Goal: Transaction & Acquisition: Purchase product/service

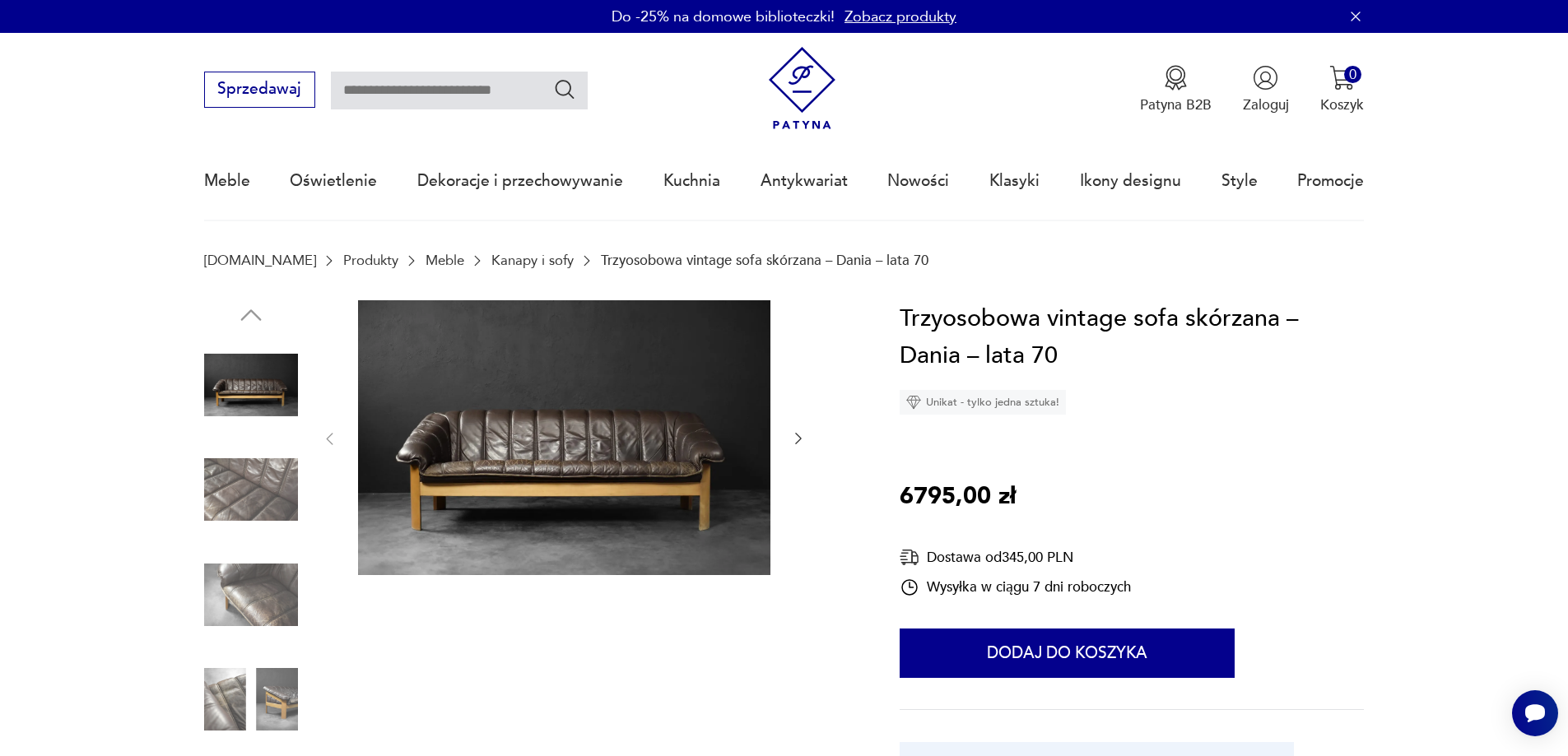
click at [569, 451] on img at bounding box center [563, 438] width 412 height 275
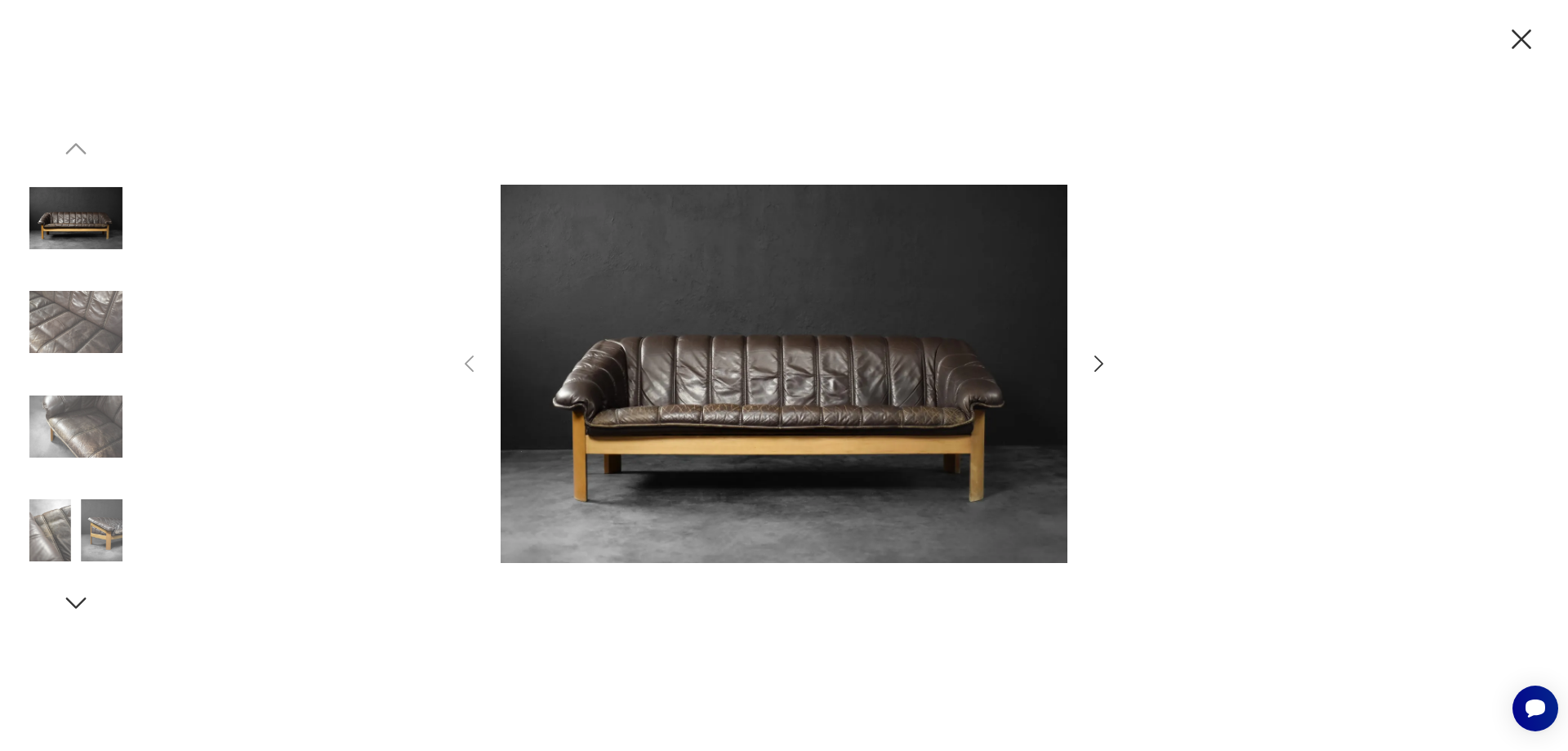
click at [1098, 360] on icon "button" at bounding box center [1099, 364] width 24 height 24
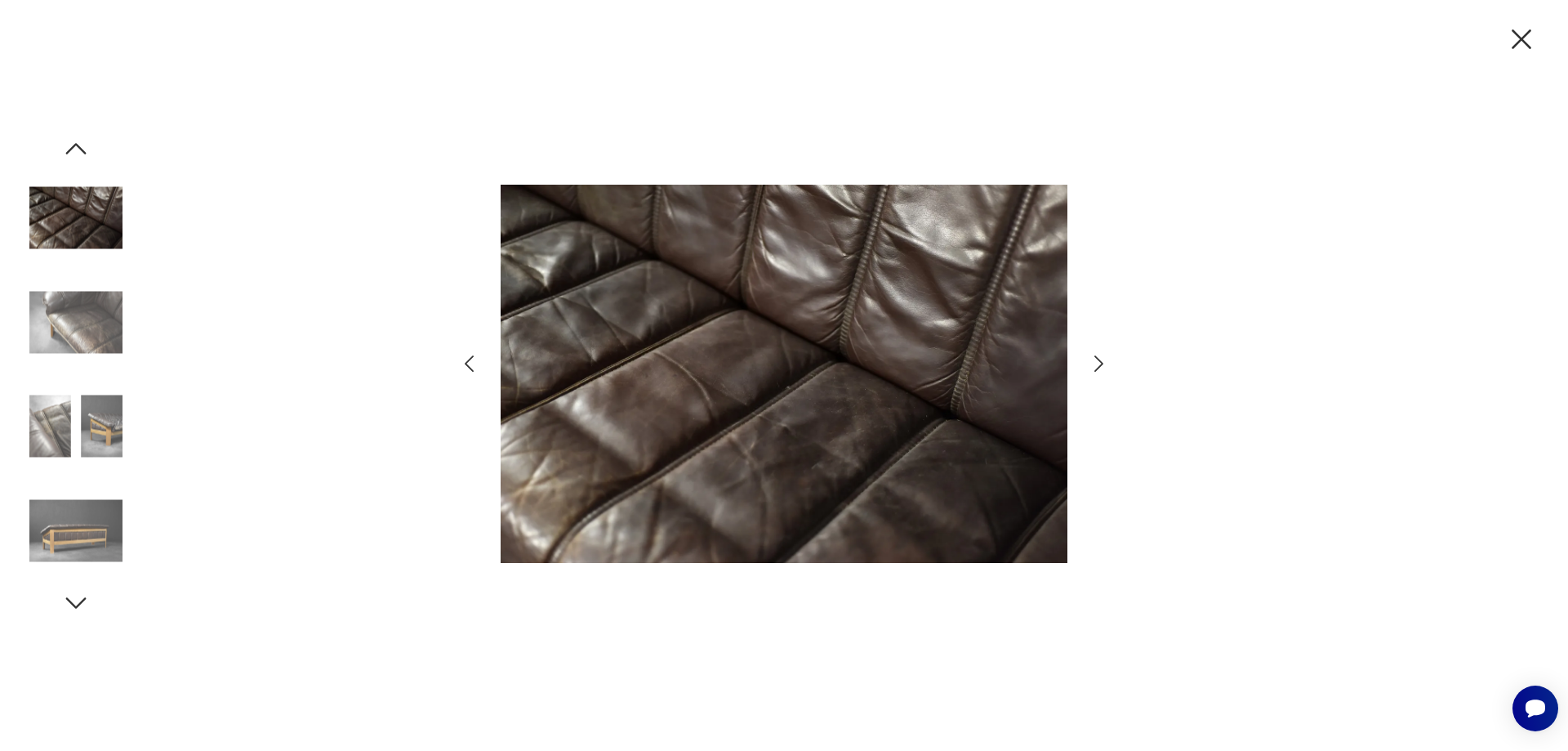
click at [1098, 360] on icon "button" at bounding box center [1099, 364] width 24 height 24
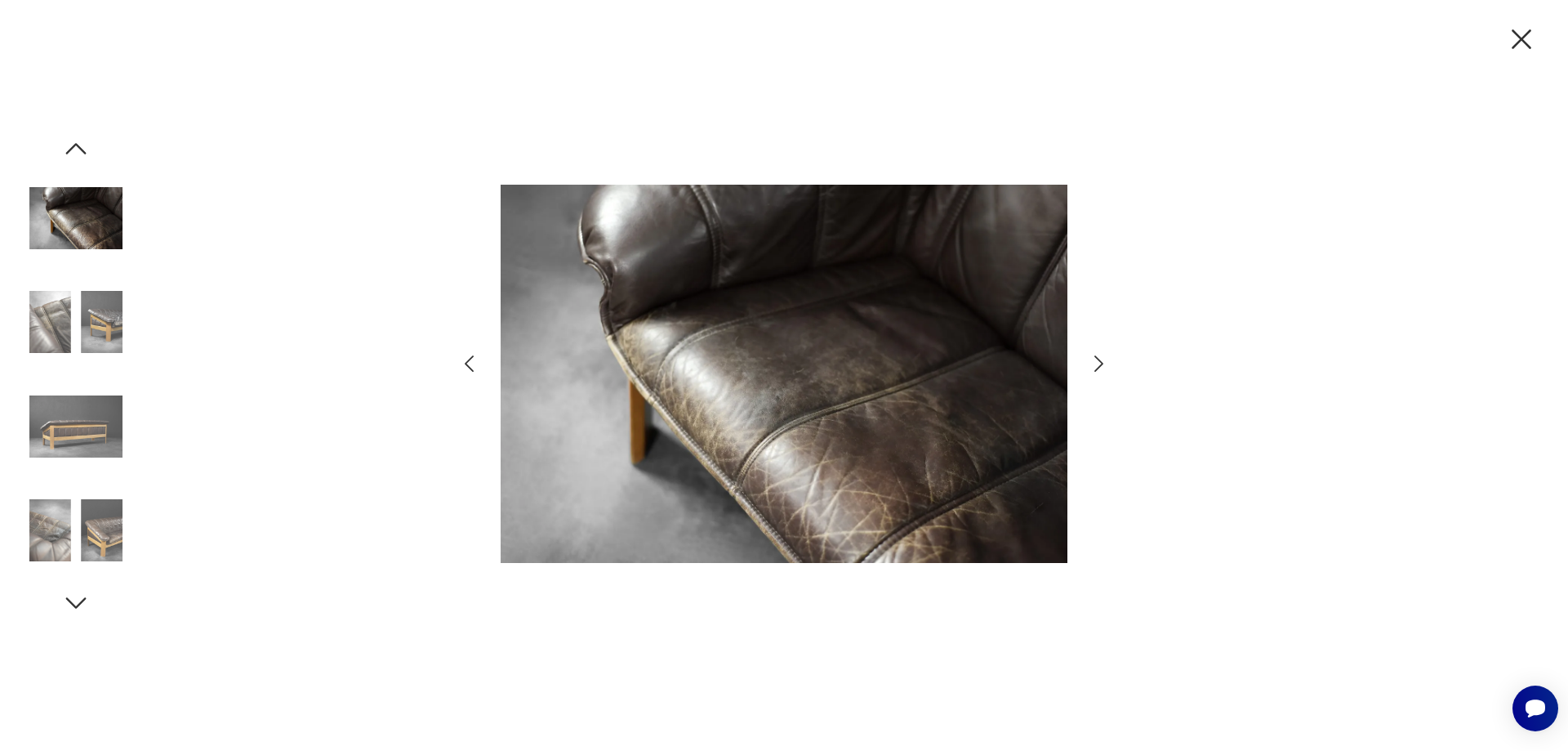
click at [1098, 360] on icon "button" at bounding box center [1099, 364] width 24 height 24
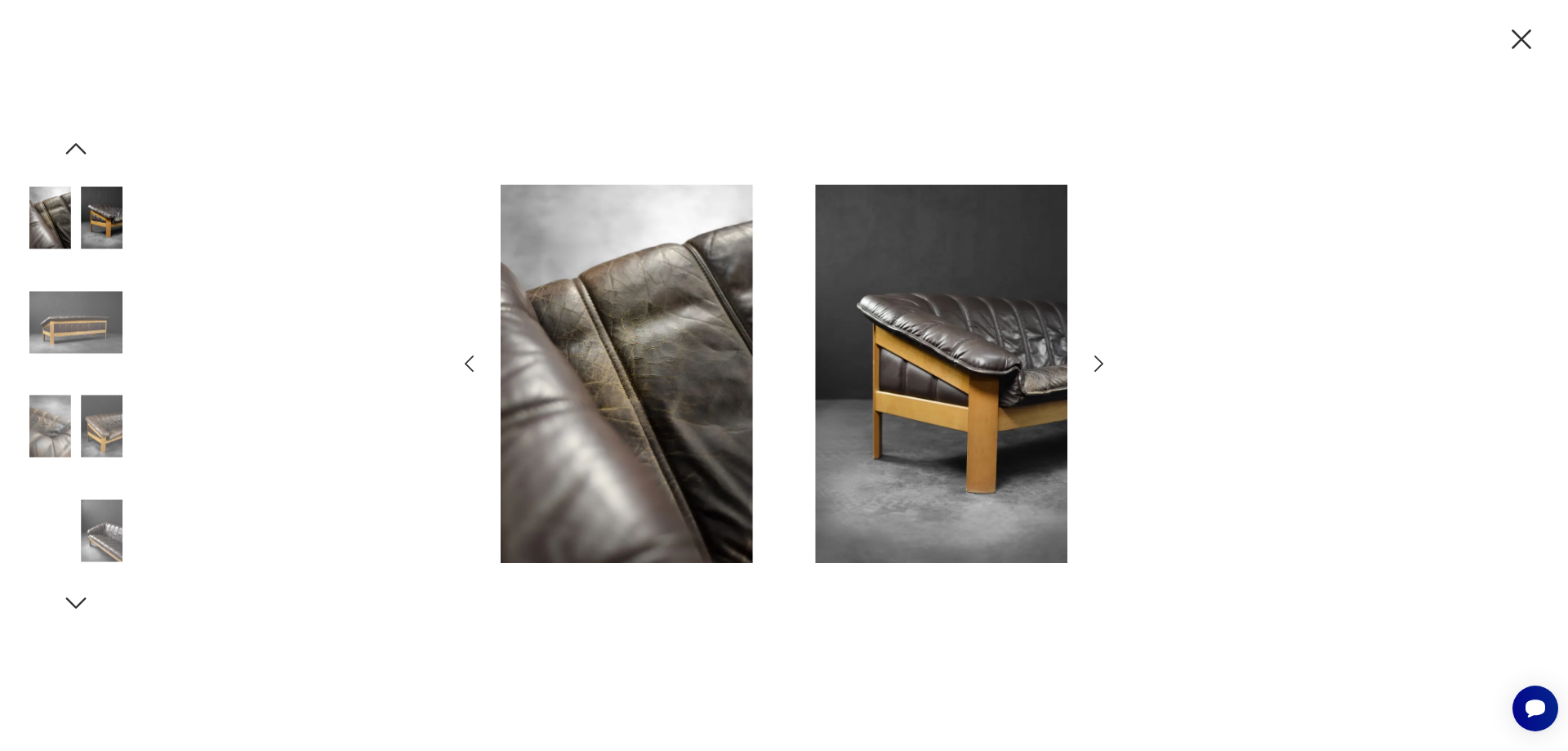
click at [1098, 360] on icon "button" at bounding box center [1099, 364] width 24 height 24
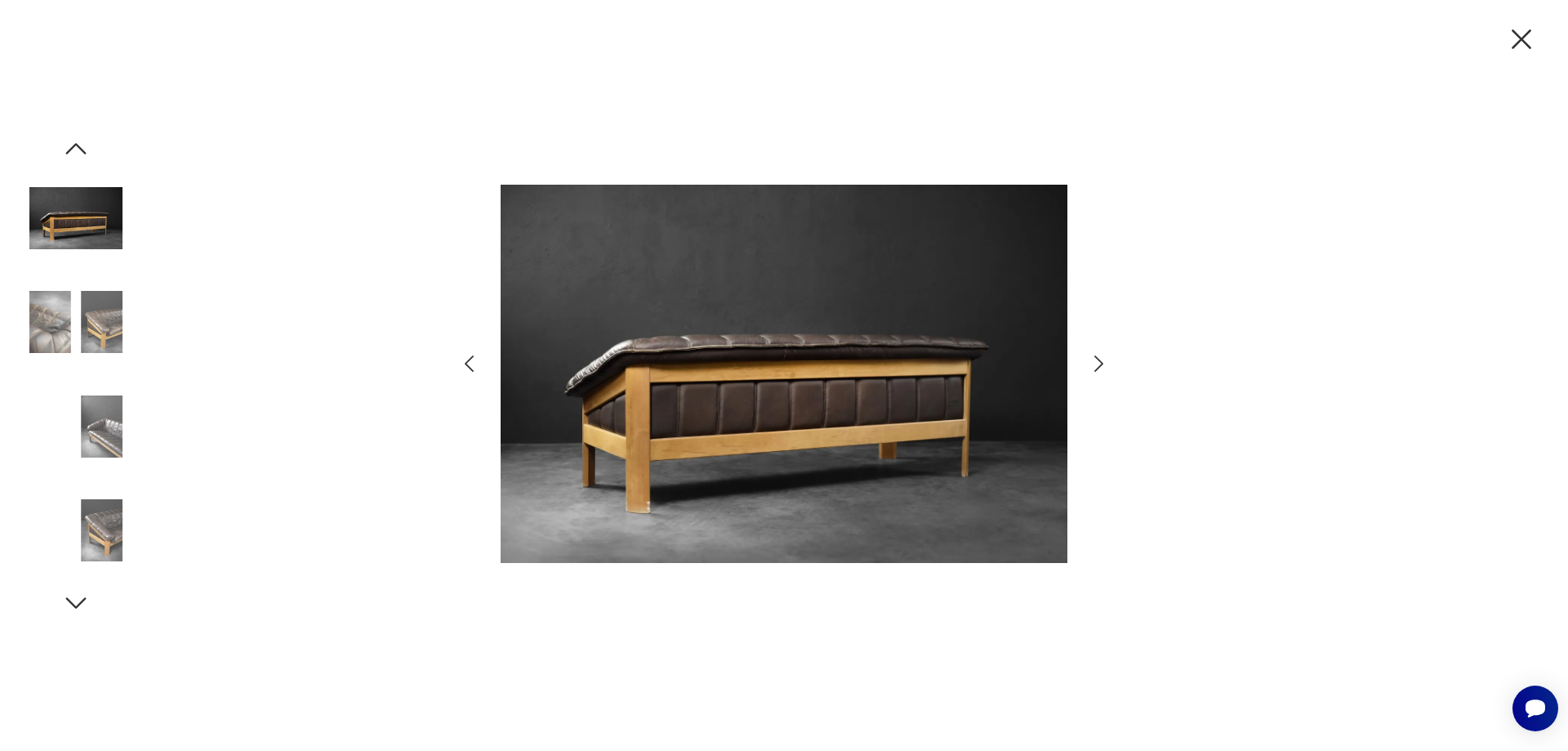
click at [1098, 360] on icon "button" at bounding box center [1099, 364] width 24 height 24
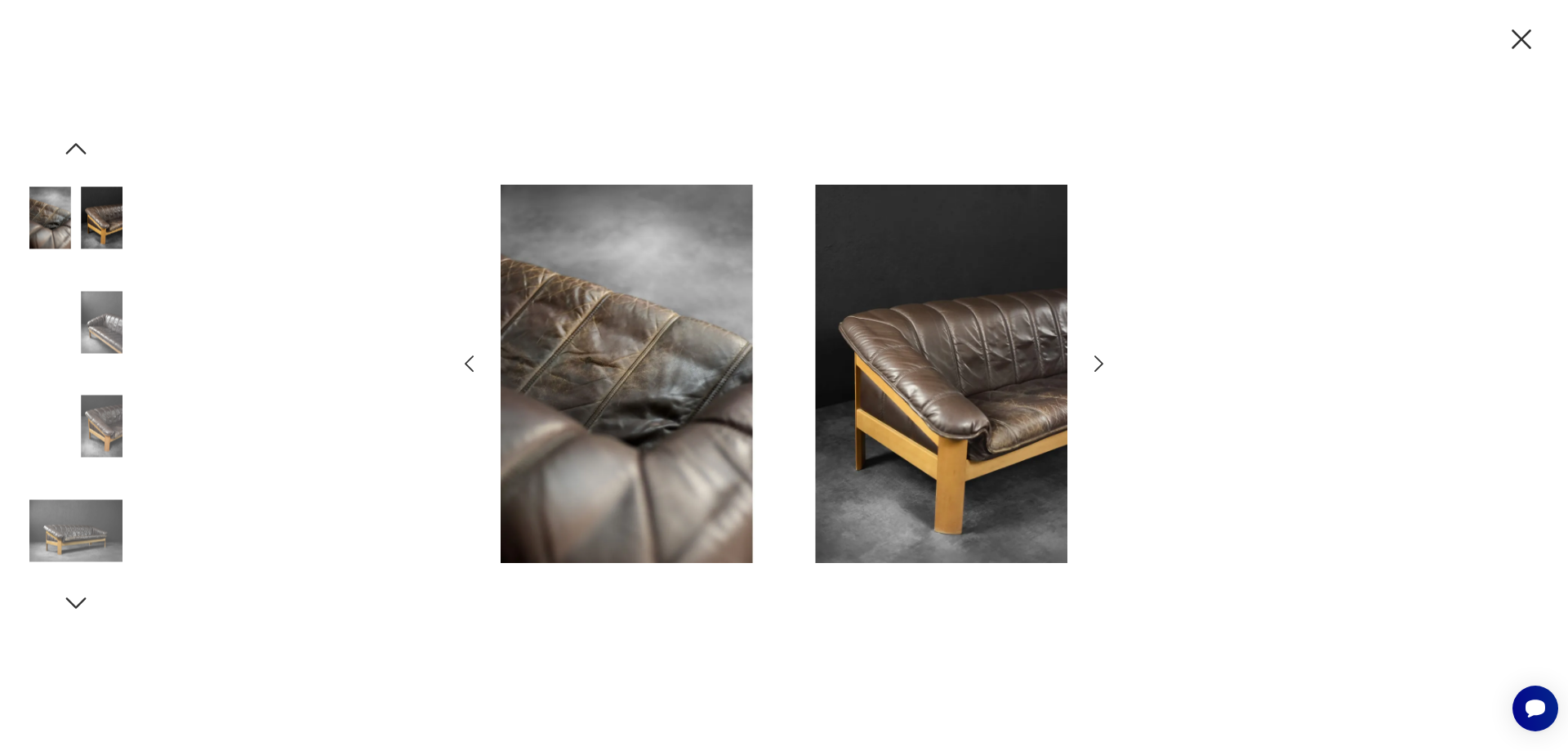
click at [1098, 360] on icon "button" at bounding box center [1099, 364] width 24 height 24
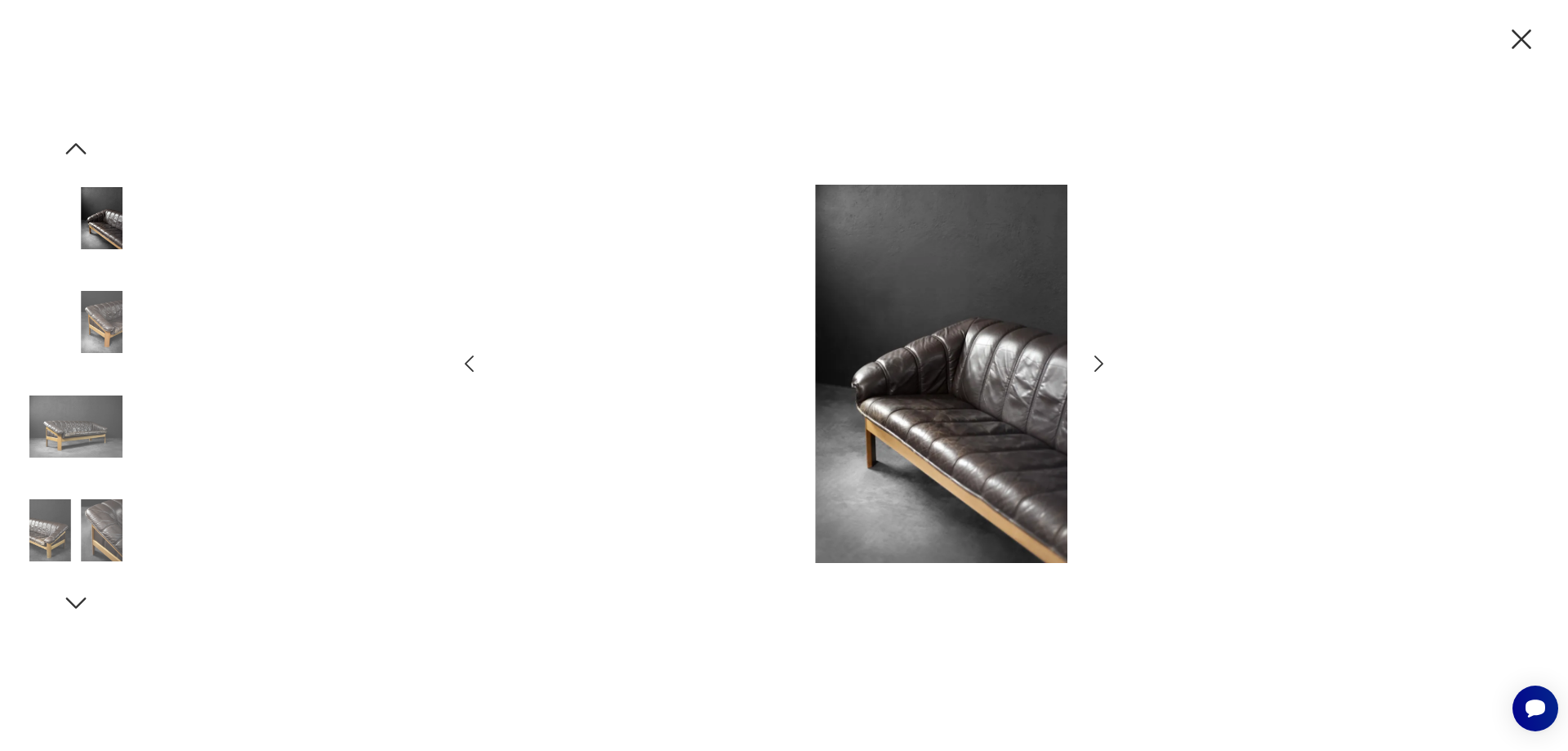
click at [1098, 360] on icon "button" at bounding box center [1099, 364] width 24 height 24
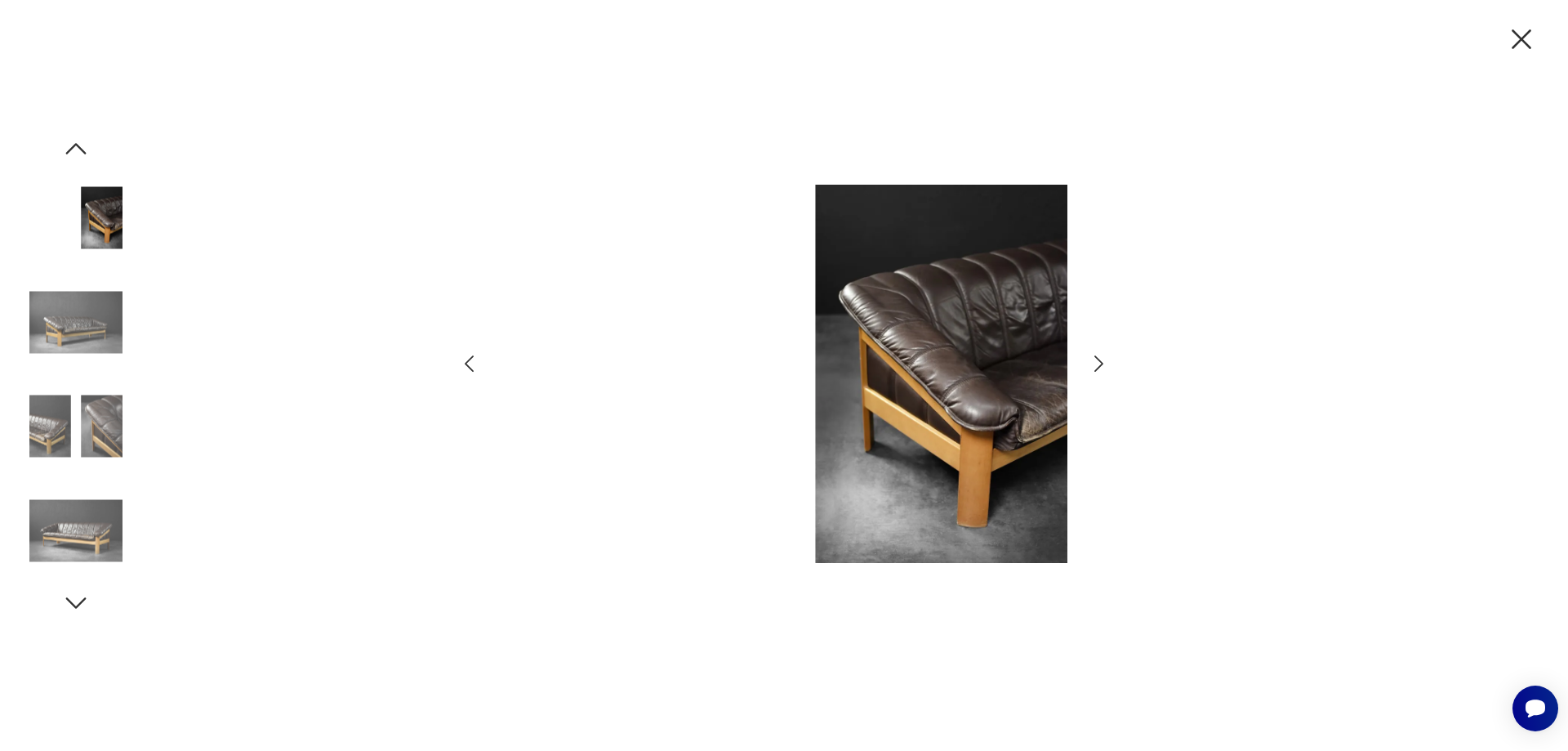
click at [1098, 360] on icon "button" at bounding box center [1099, 364] width 24 height 24
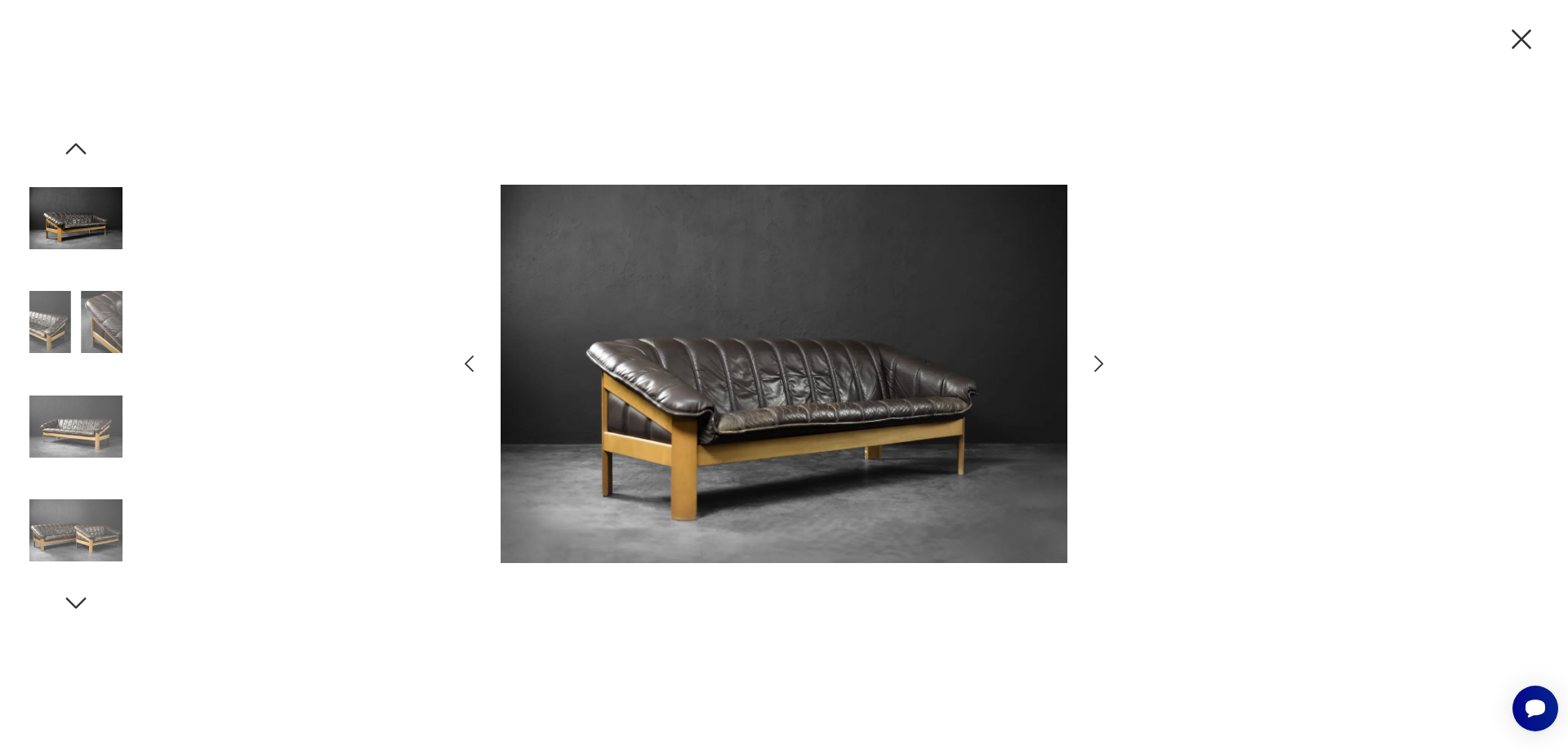
click at [1098, 360] on icon "button" at bounding box center [1099, 364] width 24 height 24
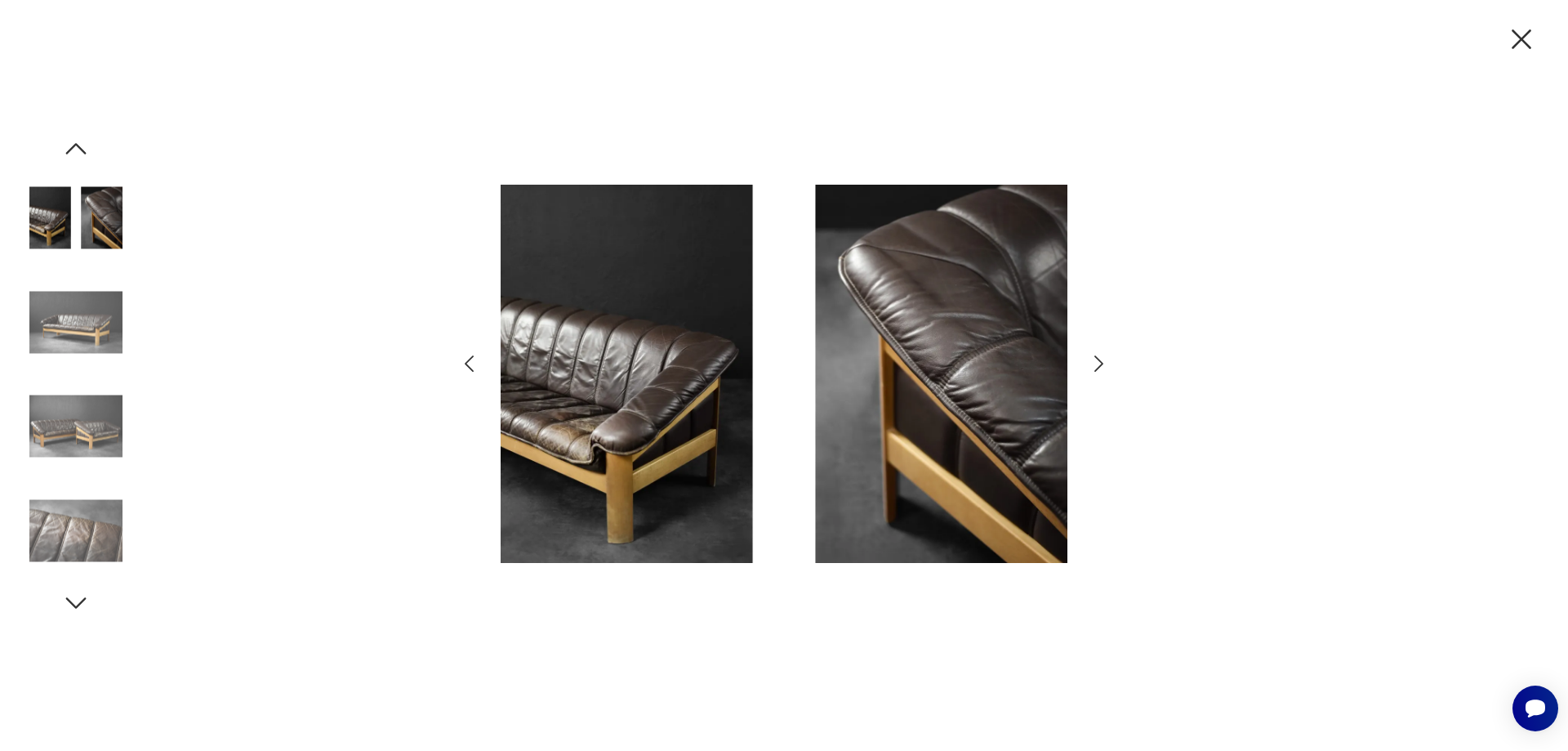
click at [1098, 360] on icon "button" at bounding box center [1099, 364] width 24 height 24
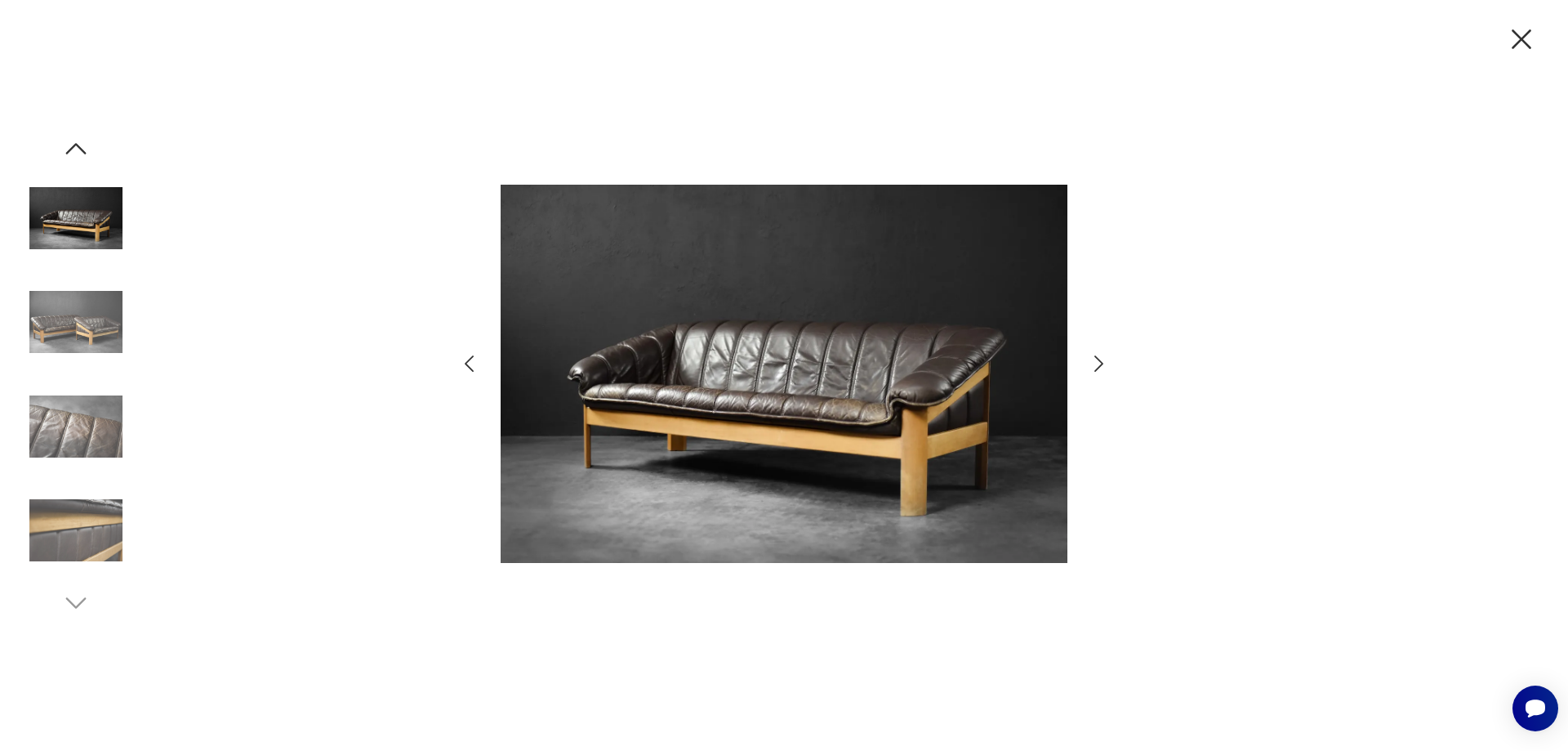
click at [1098, 360] on icon "button" at bounding box center [1099, 364] width 24 height 24
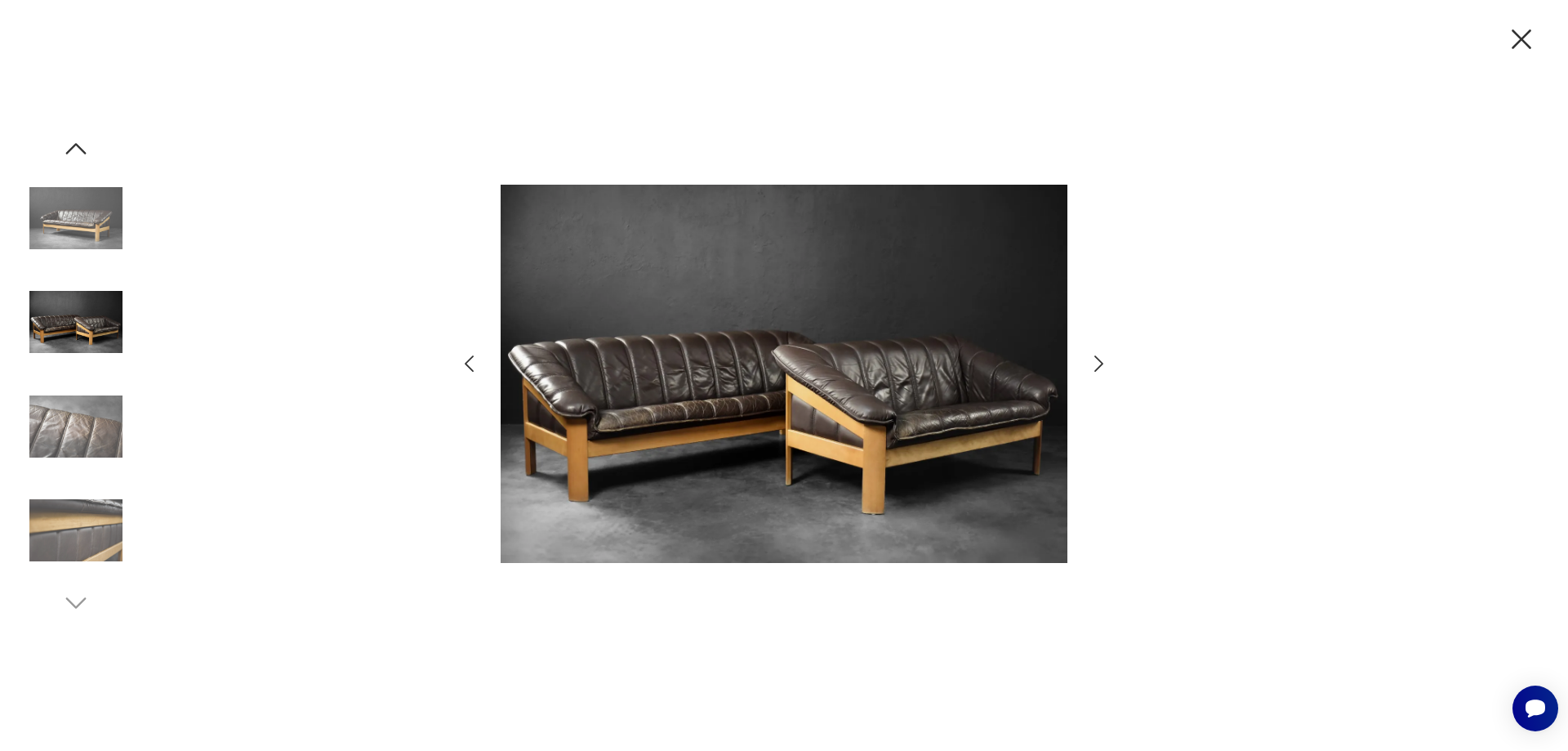
click at [1098, 360] on icon "button" at bounding box center [1099, 364] width 24 height 24
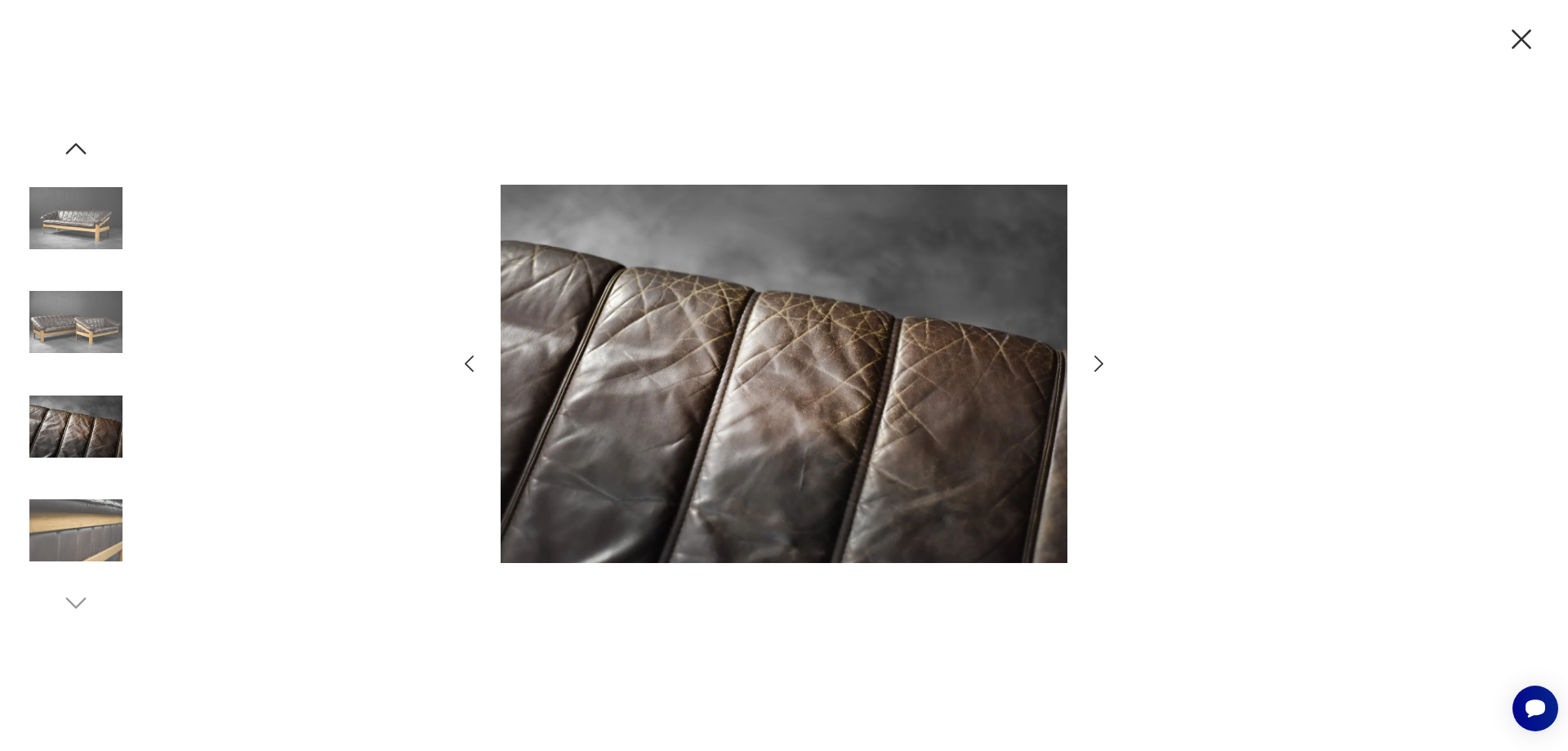
click at [1527, 39] on icon "button" at bounding box center [1521, 39] width 34 height 34
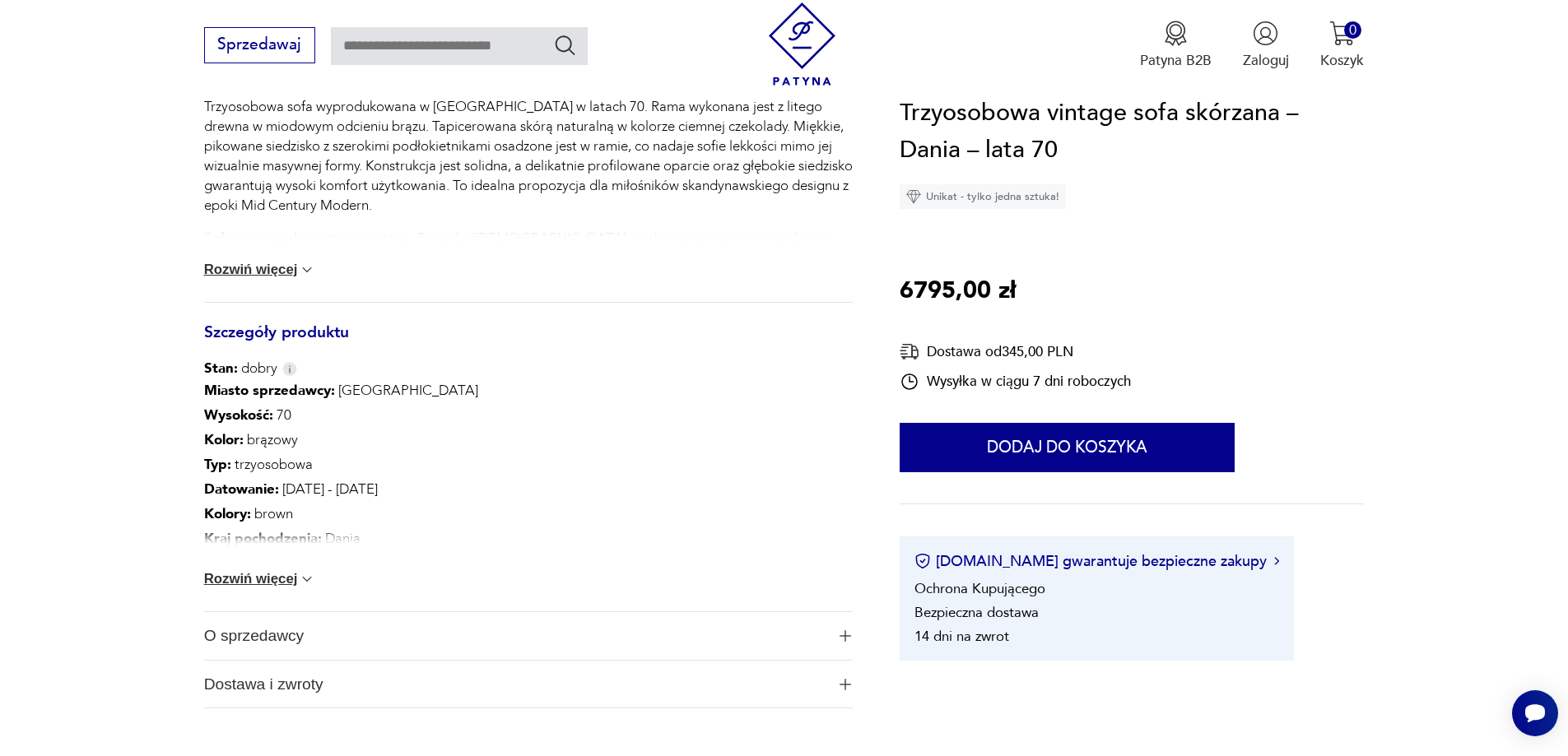
scroll to position [768, 0]
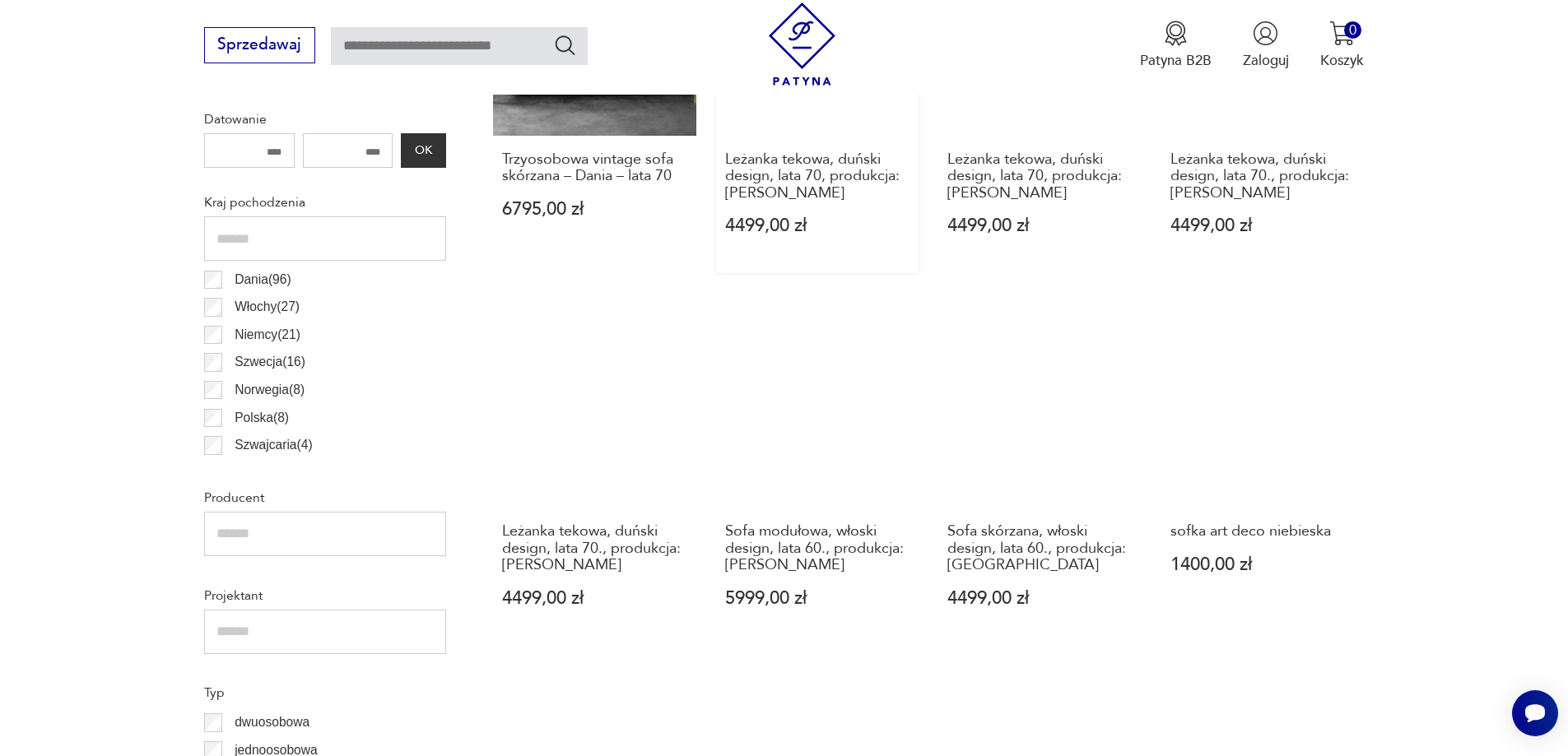
scroll to position [927, 0]
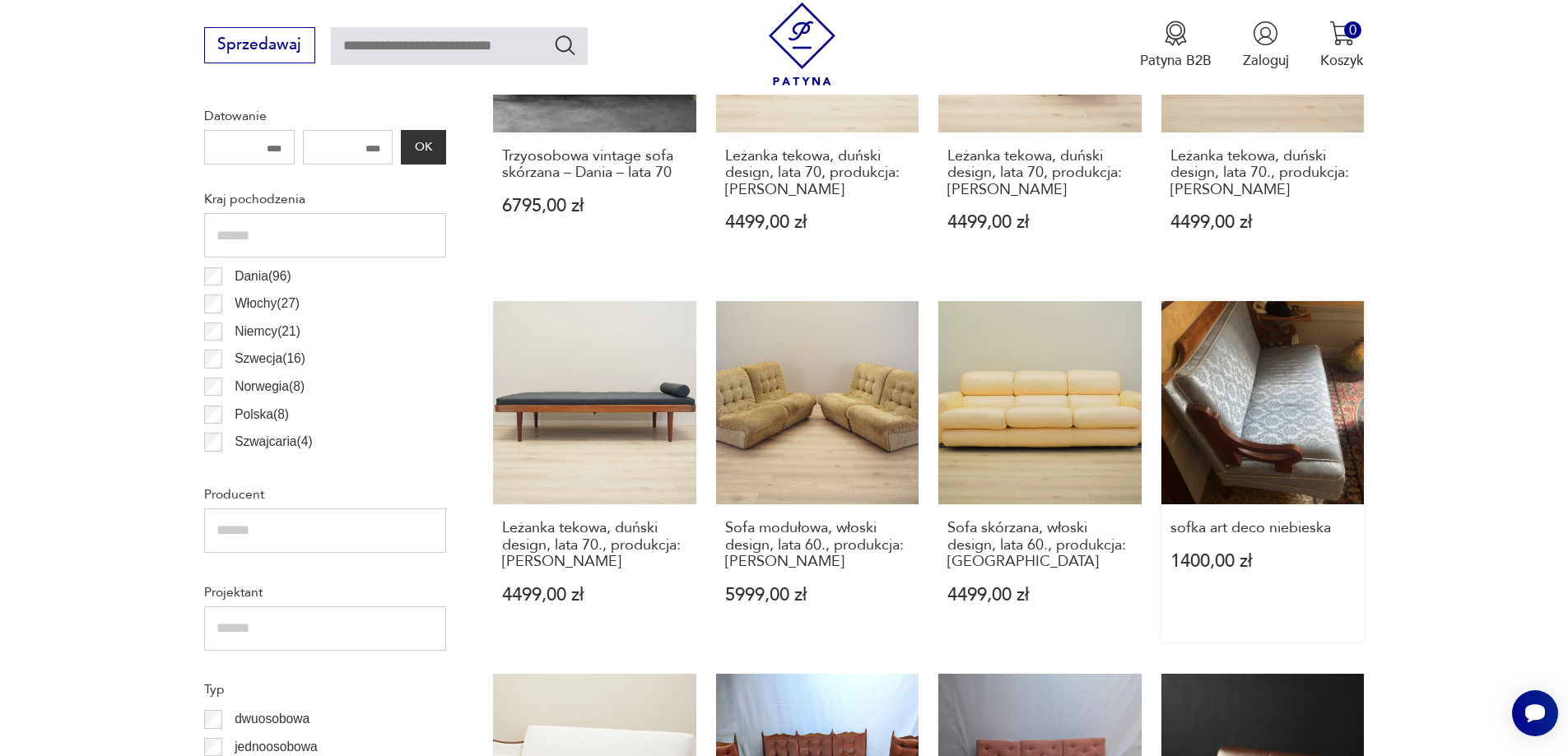
click at [1259, 425] on link "sofka art deco niebieska 1400,00 zł" at bounding box center [1262, 471] width 203 height 340
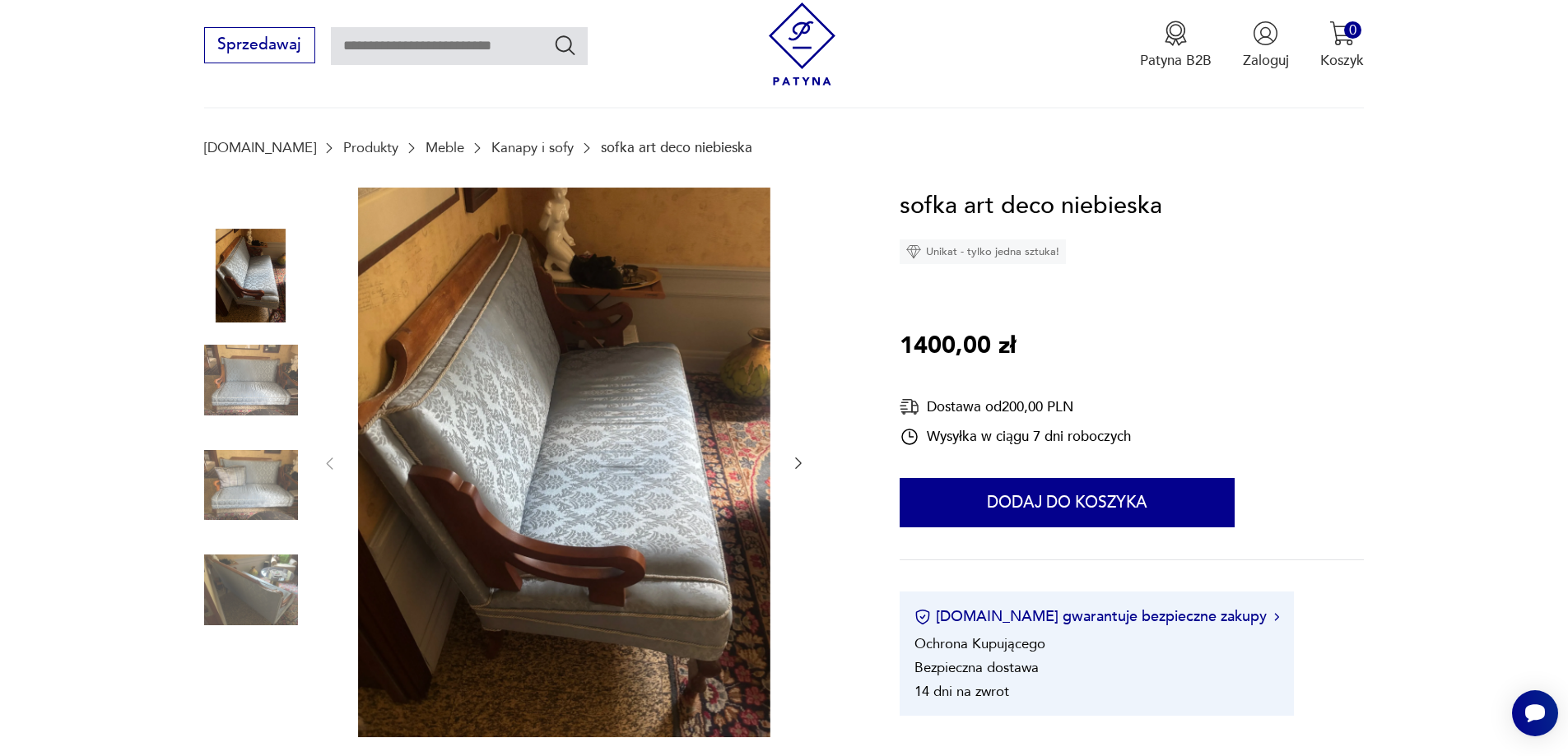
scroll to position [165, 0]
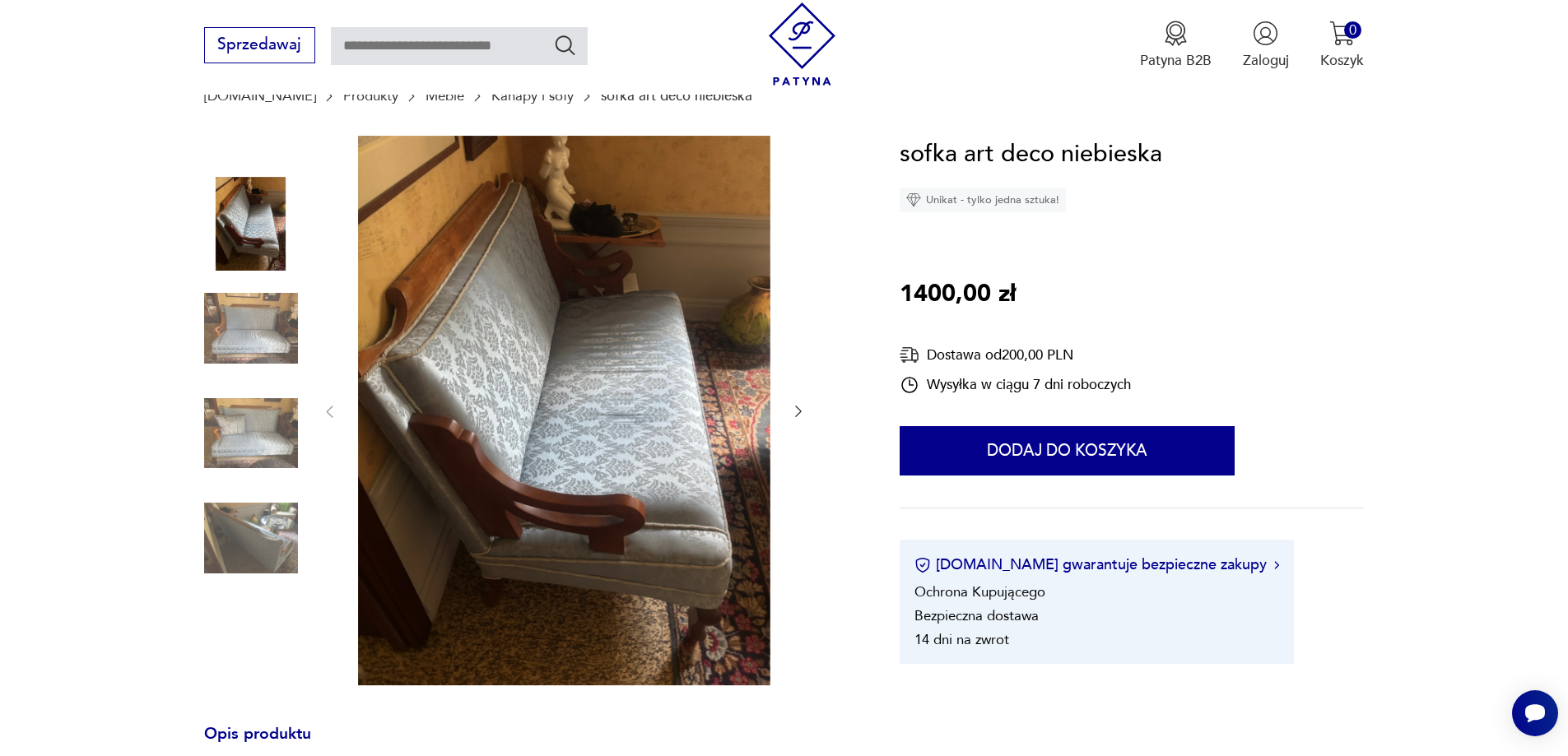
click at [595, 437] on img at bounding box center [563, 410] width 412 height 550
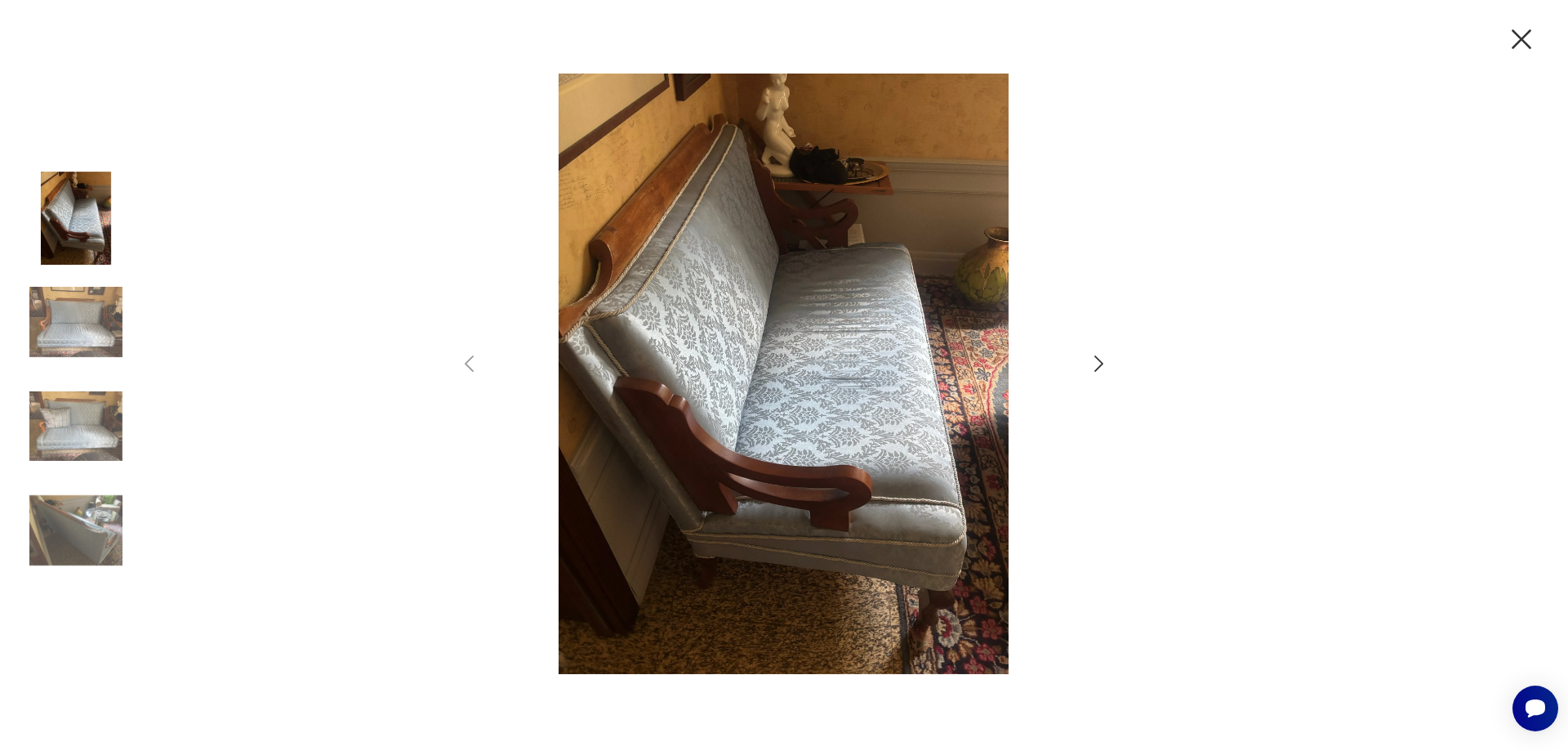
click at [1100, 363] on icon "button" at bounding box center [1099, 364] width 24 height 24
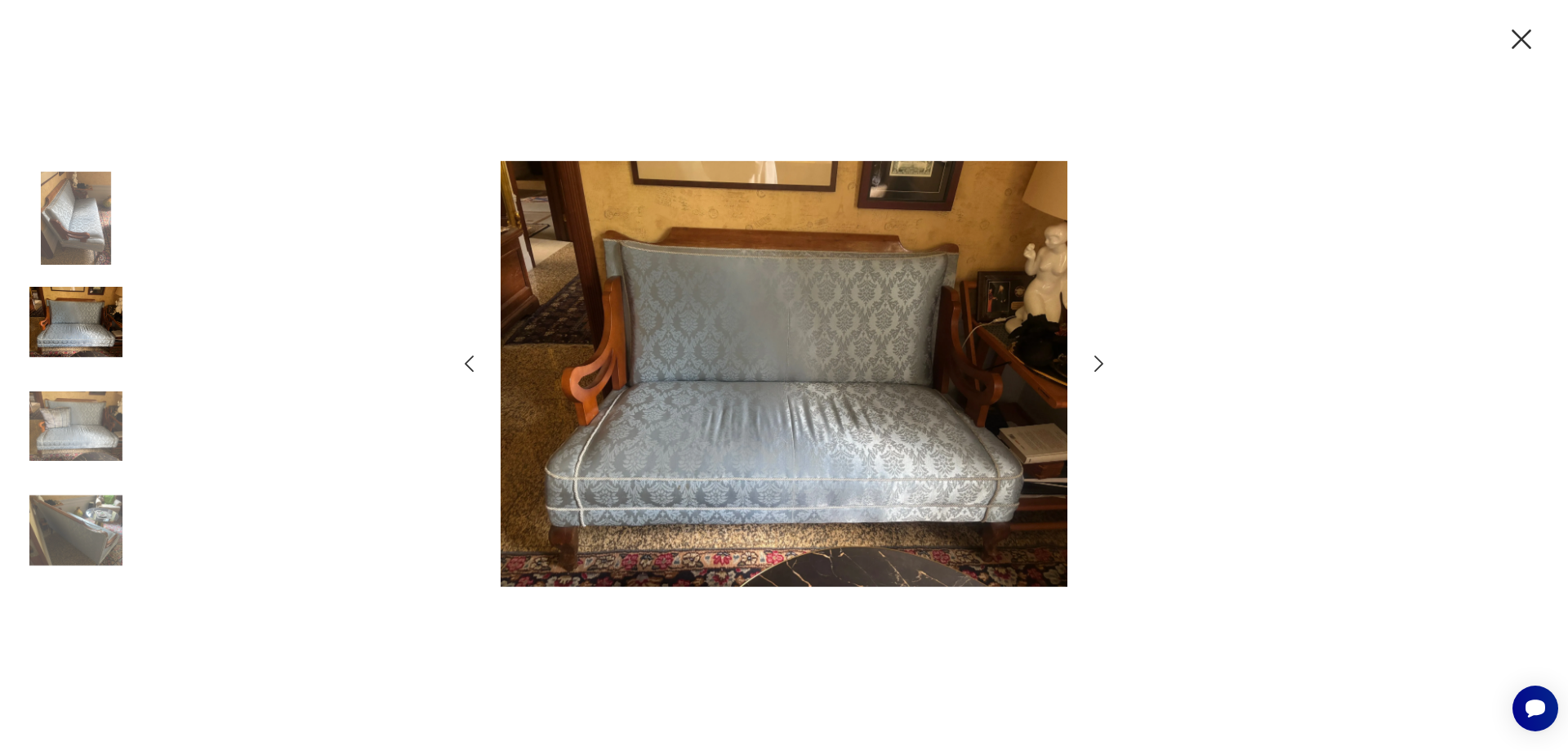
click at [1100, 363] on icon "button" at bounding box center [1099, 364] width 24 height 24
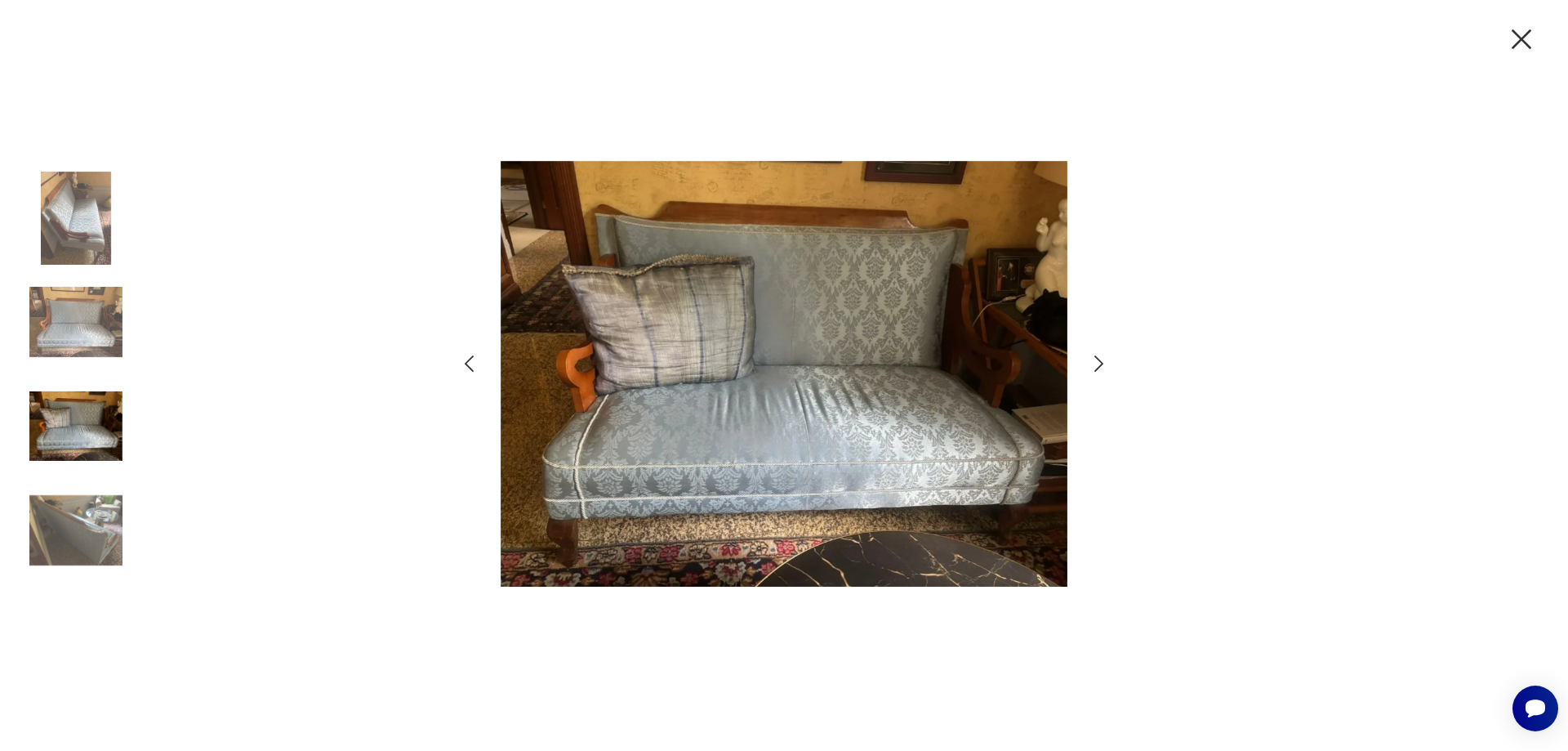
click at [1100, 363] on icon "button" at bounding box center [1099, 364] width 24 height 24
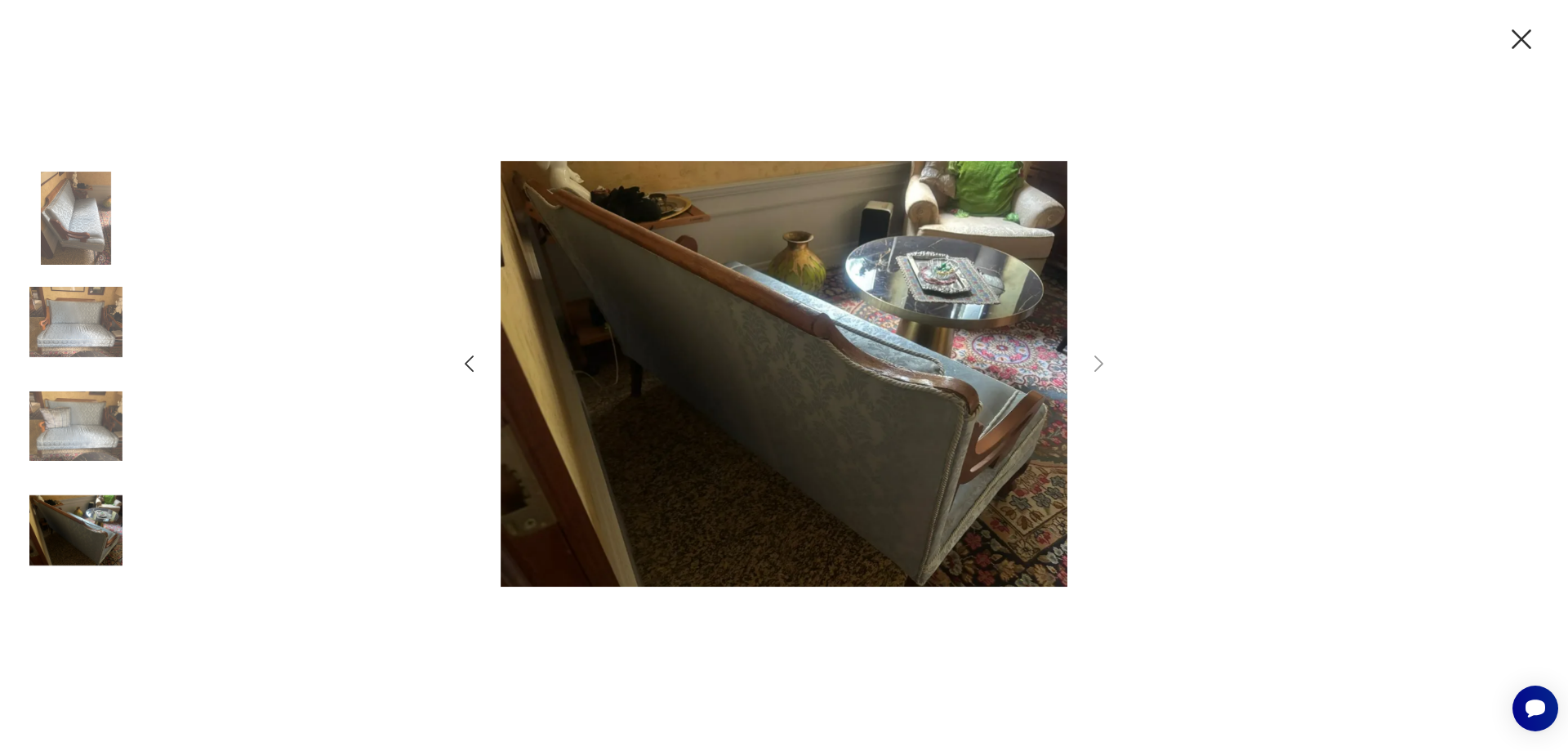
click at [1525, 35] on icon "button" at bounding box center [1521, 39] width 19 height 19
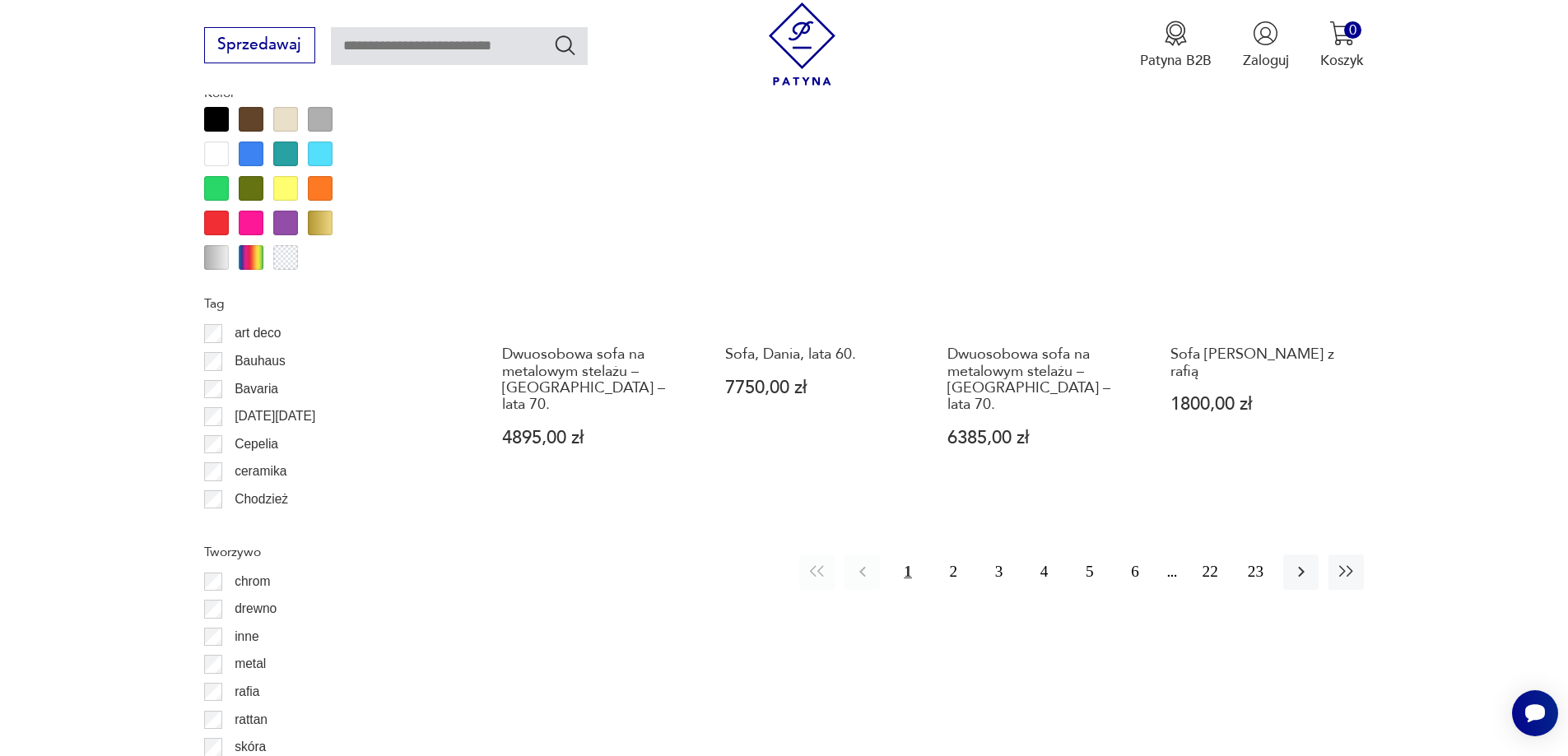
scroll to position [1858, 0]
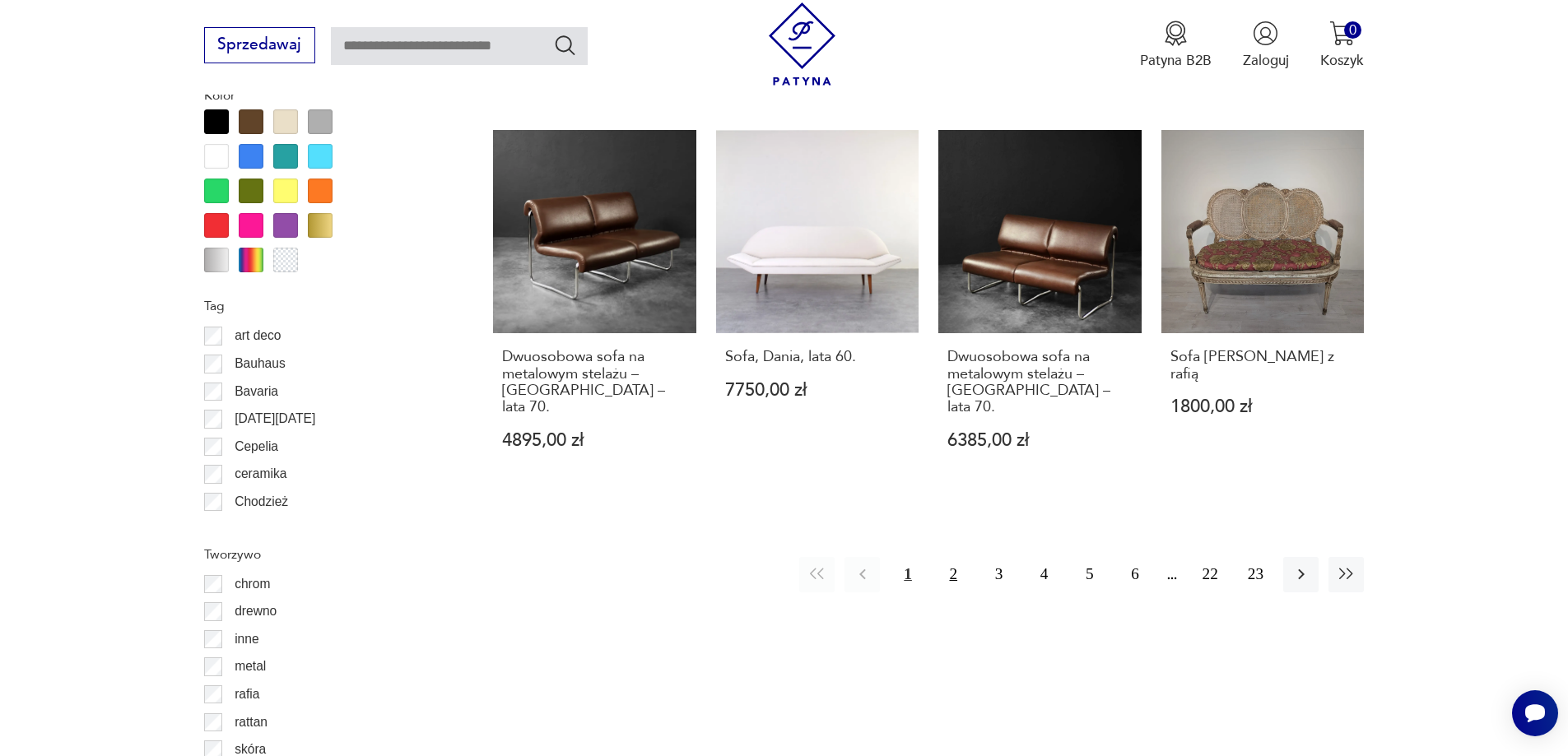
click at [951, 557] on button "2" at bounding box center [953, 574] width 35 height 35
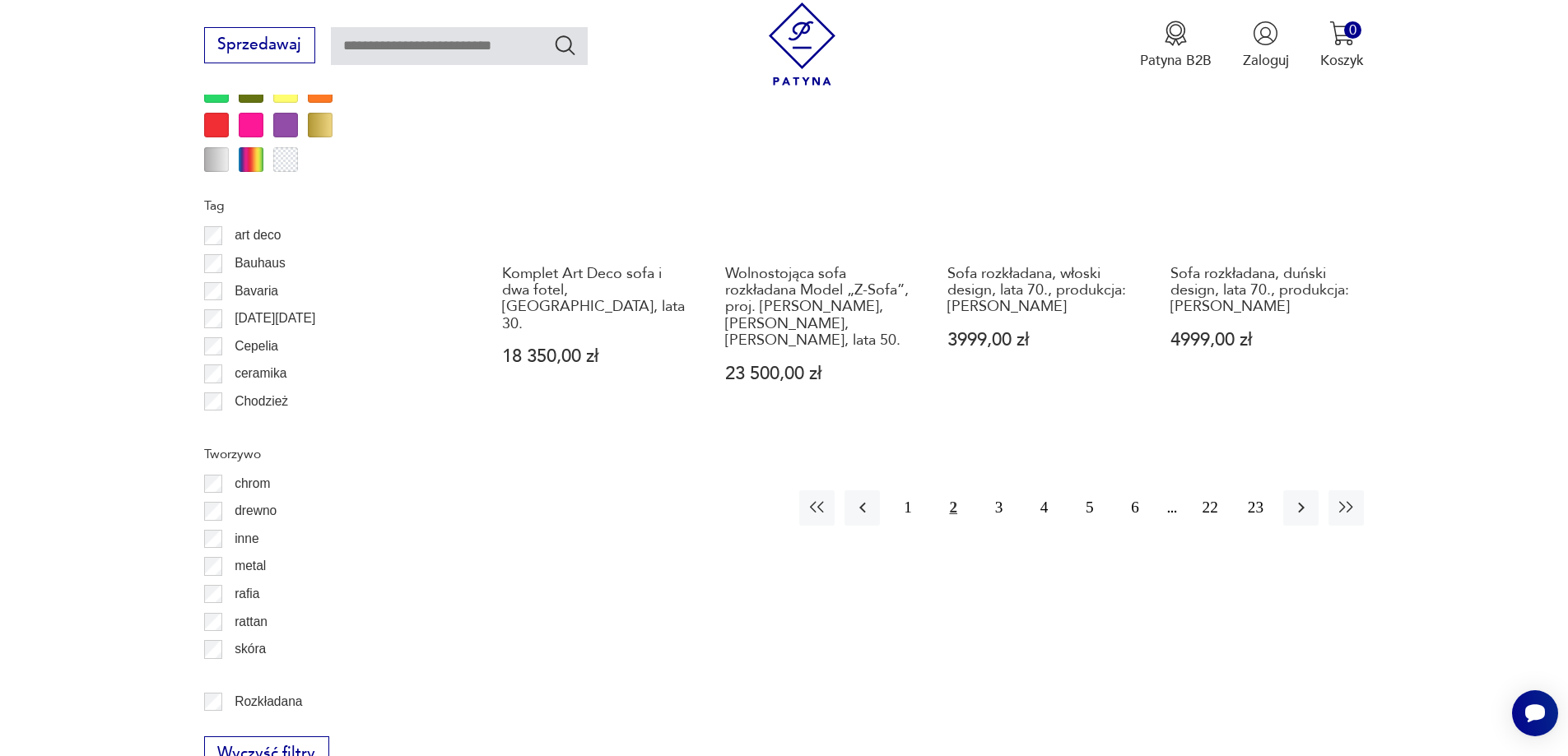
scroll to position [1974, 0]
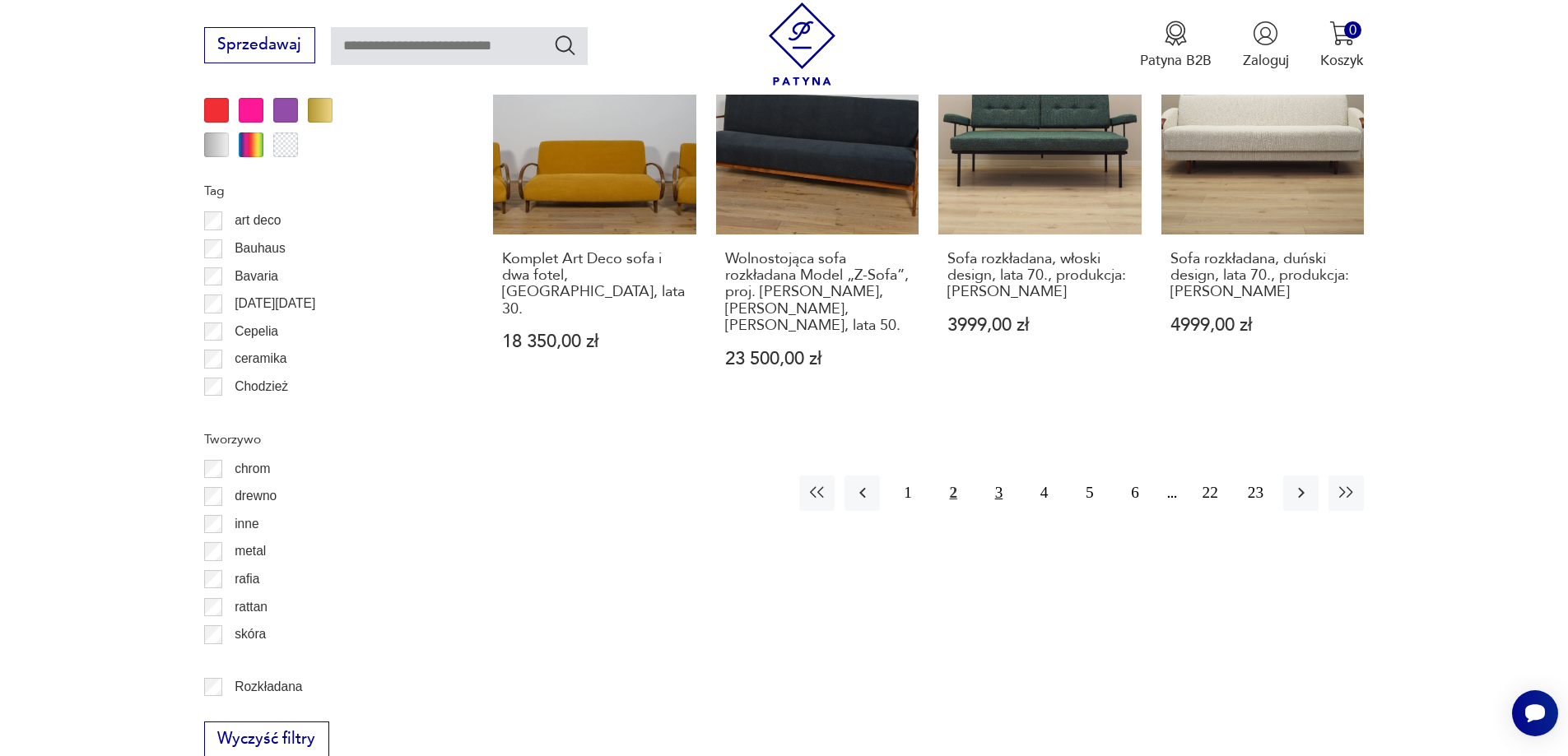
click at [997, 475] on button "3" at bounding box center [998, 492] width 35 height 35
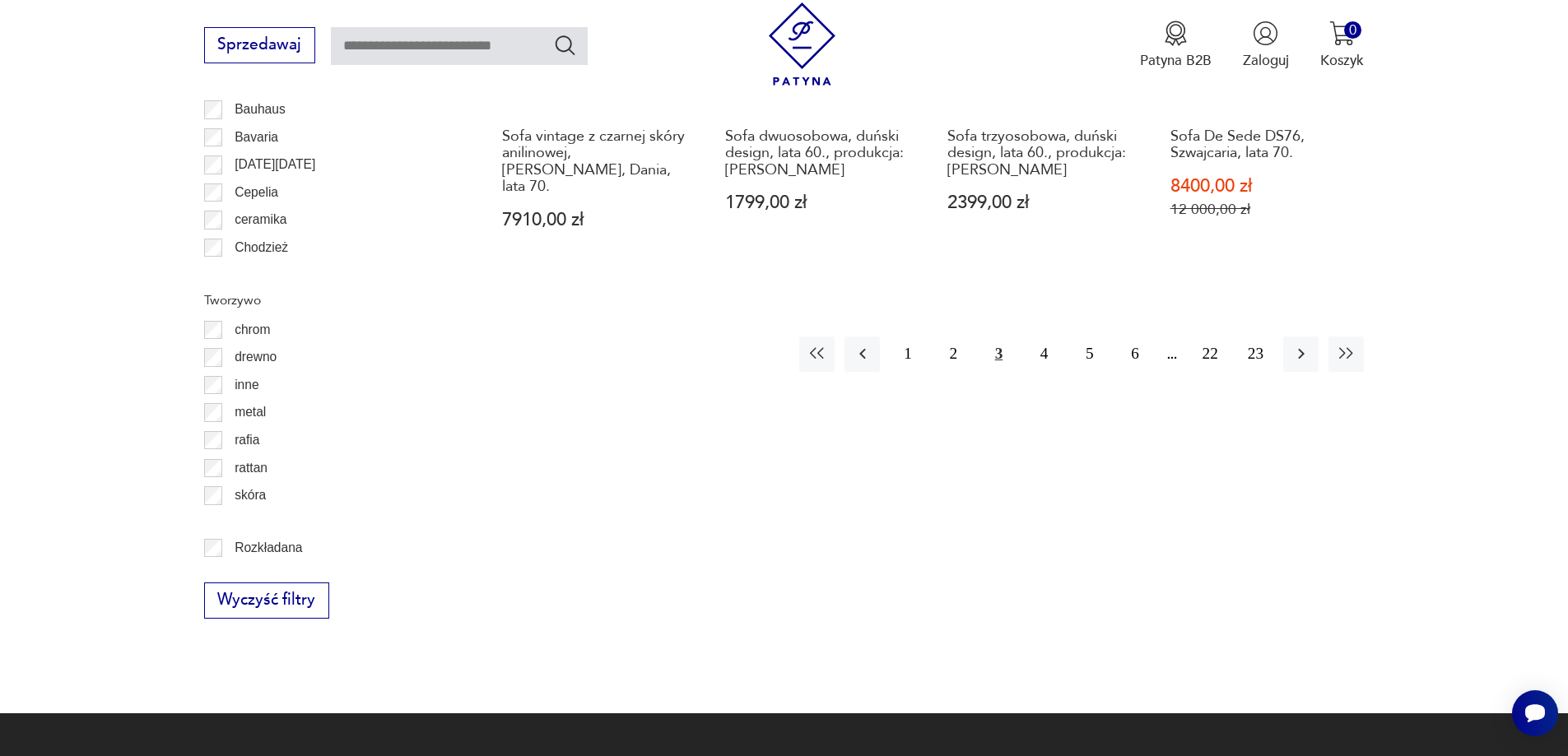
scroll to position [2138, 0]
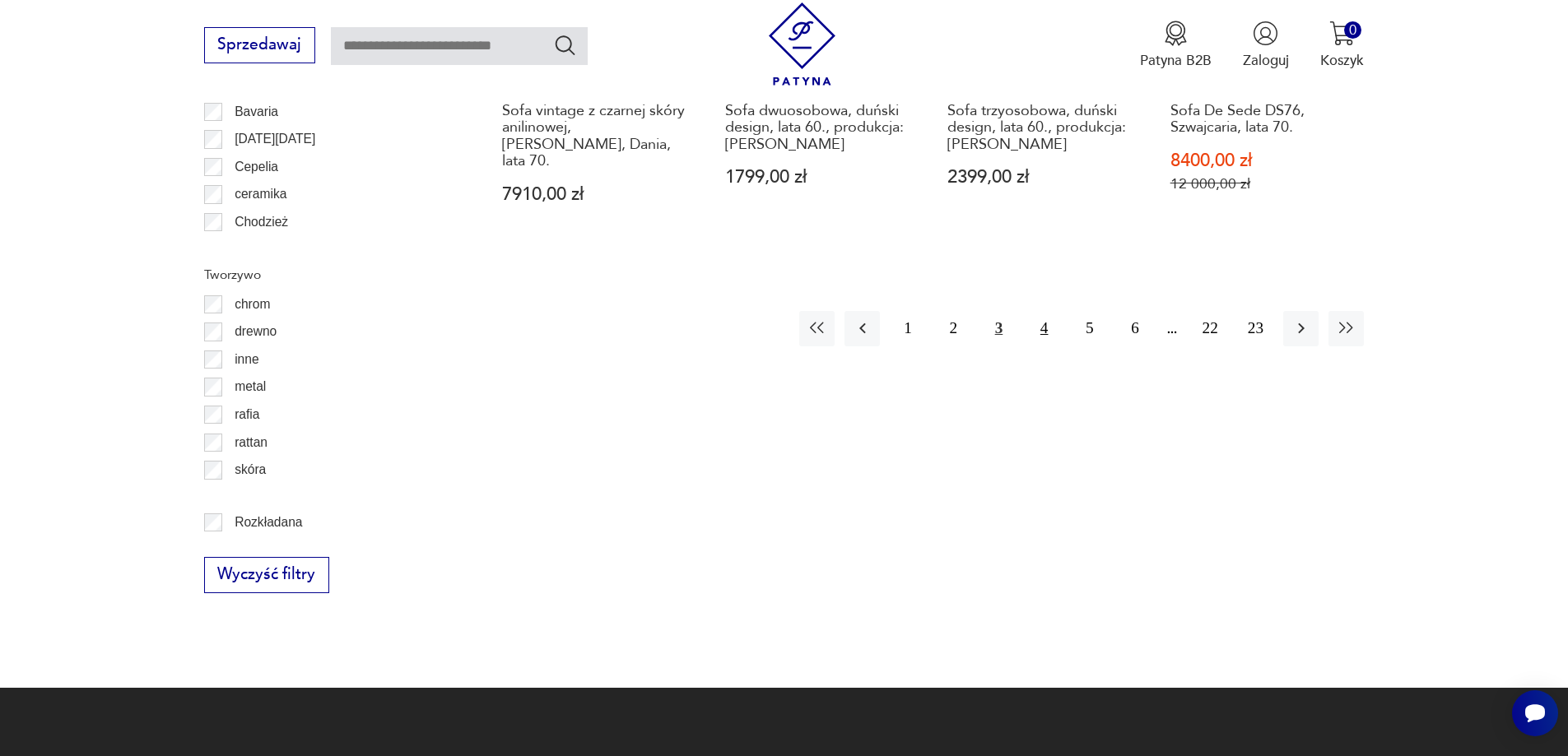
click at [1050, 311] on button "4" at bounding box center [1043, 328] width 35 height 35
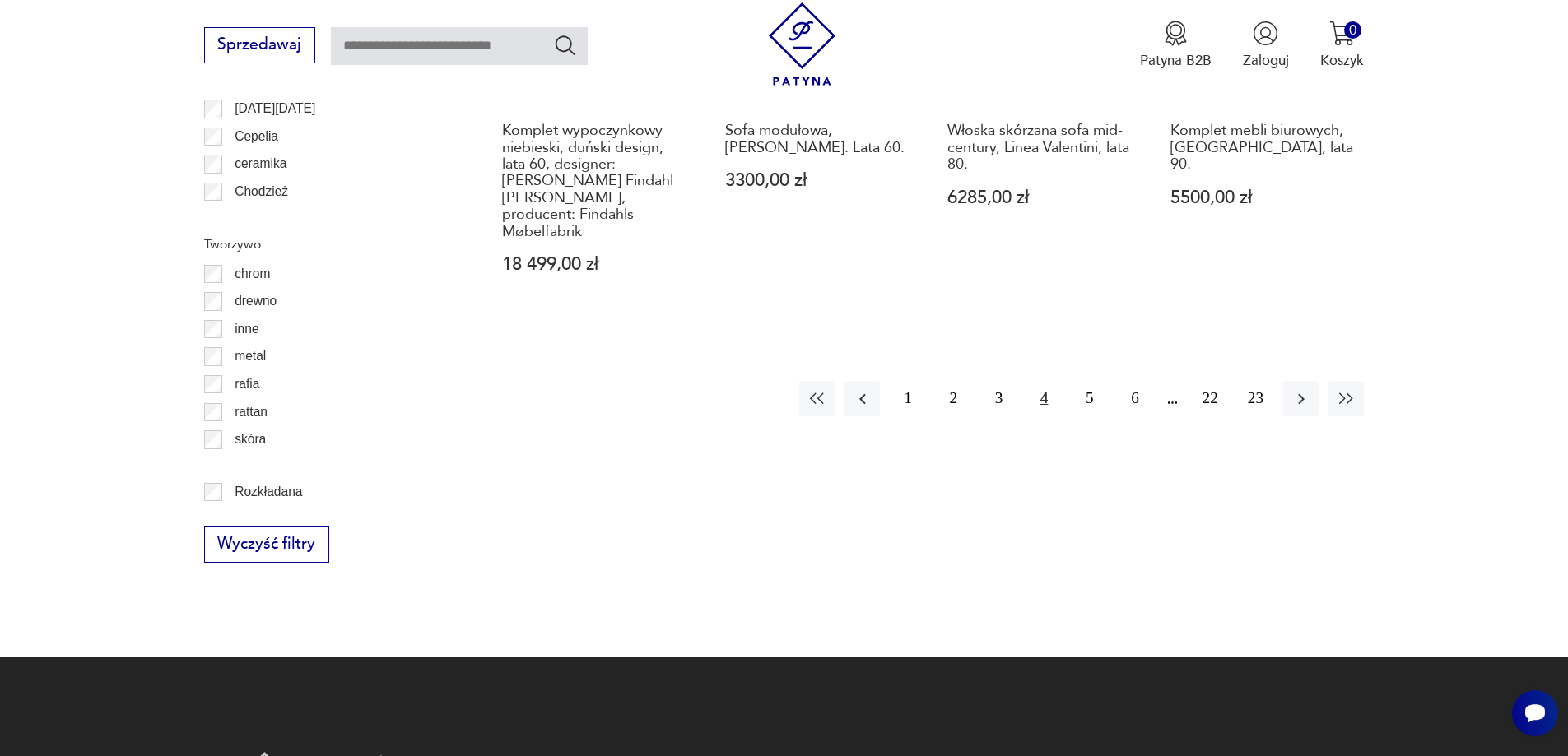
scroll to position [2194, 0]
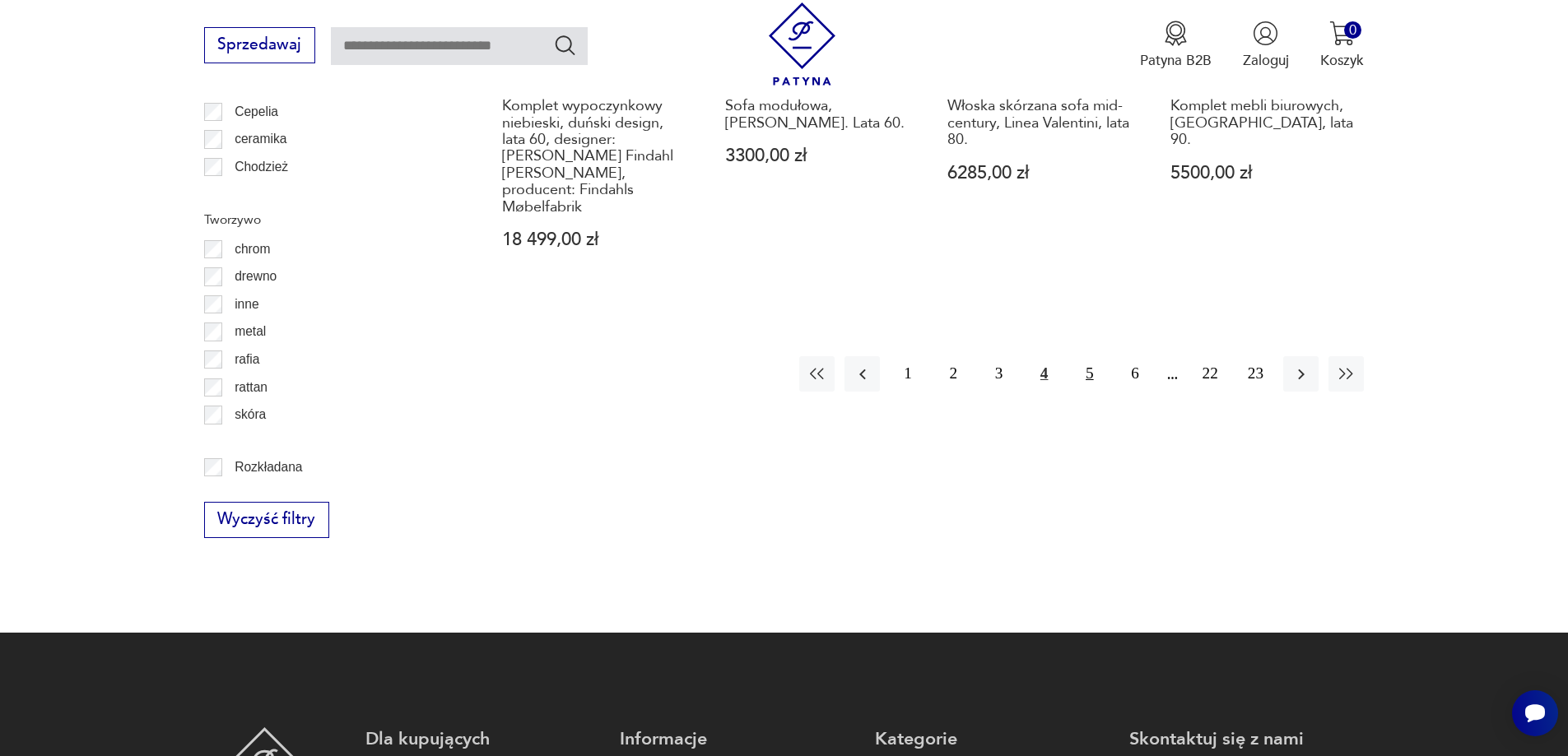
click at [1091, 356] on button "5" at bounding box center [1088, 373] width 35 height 35
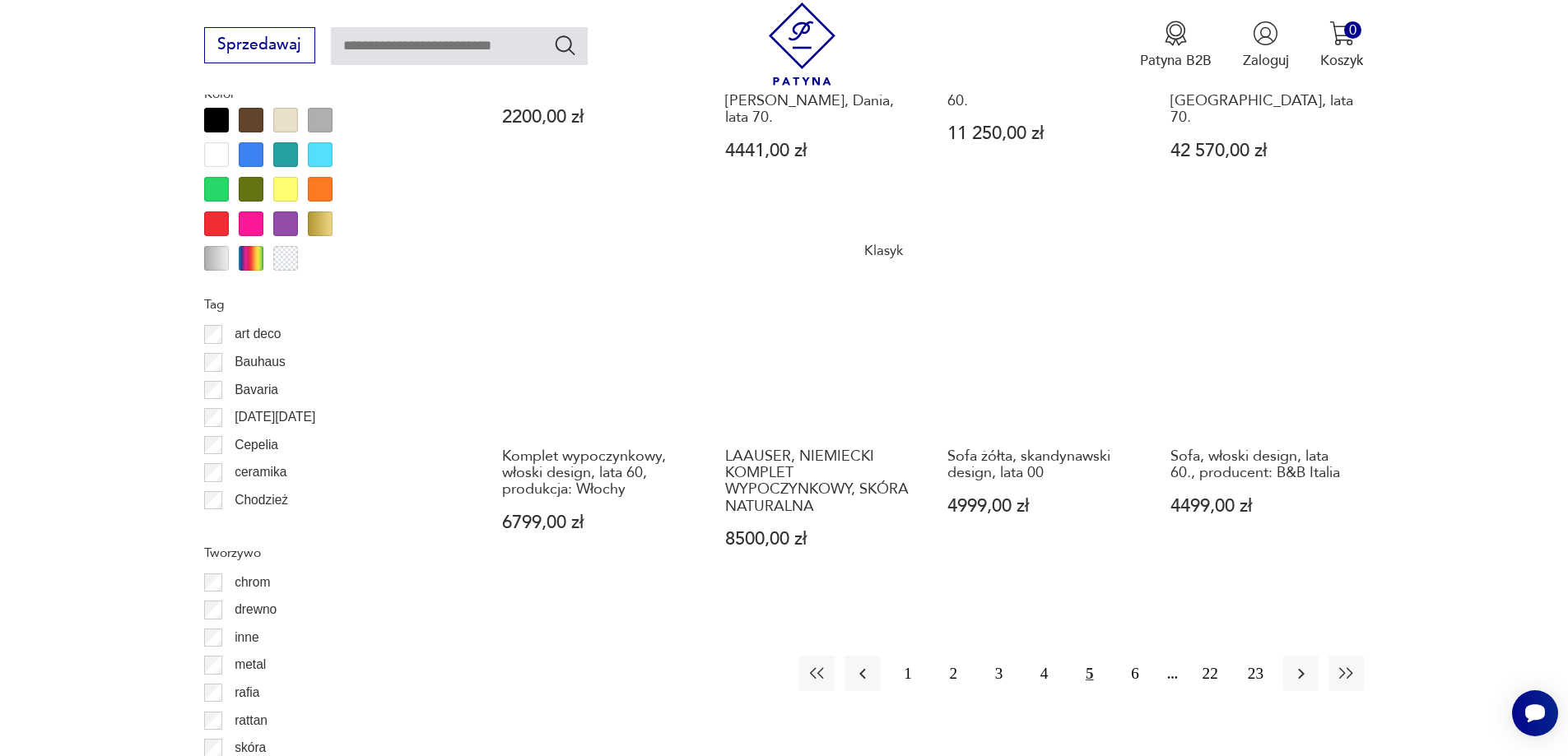
scroll to position [1919, 0]
